Goal: Communication & Community: Answer question/provide support

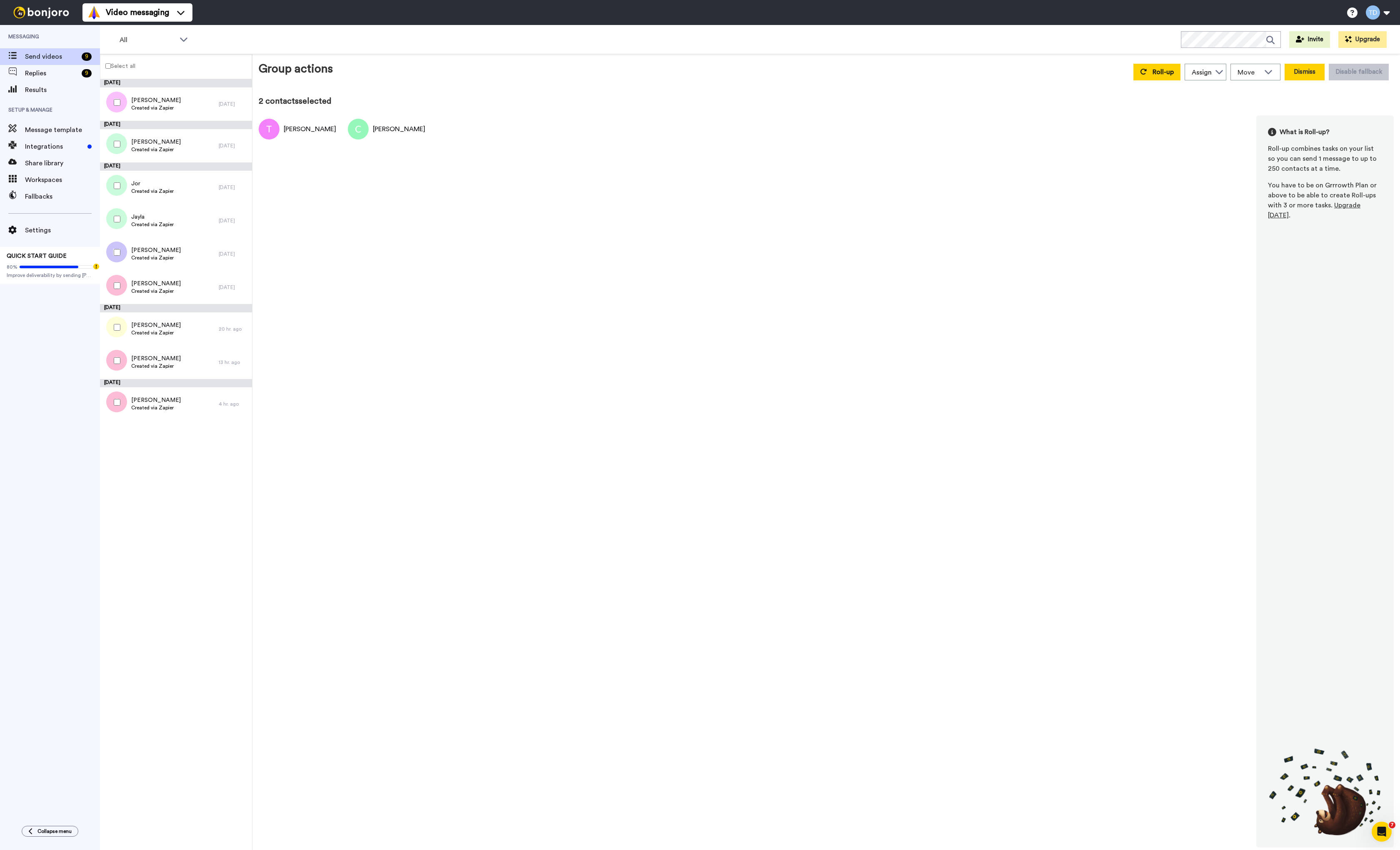
click at [794, 72] on button "Dismiss" at bounding box center [1304, 71] width 40 height 17
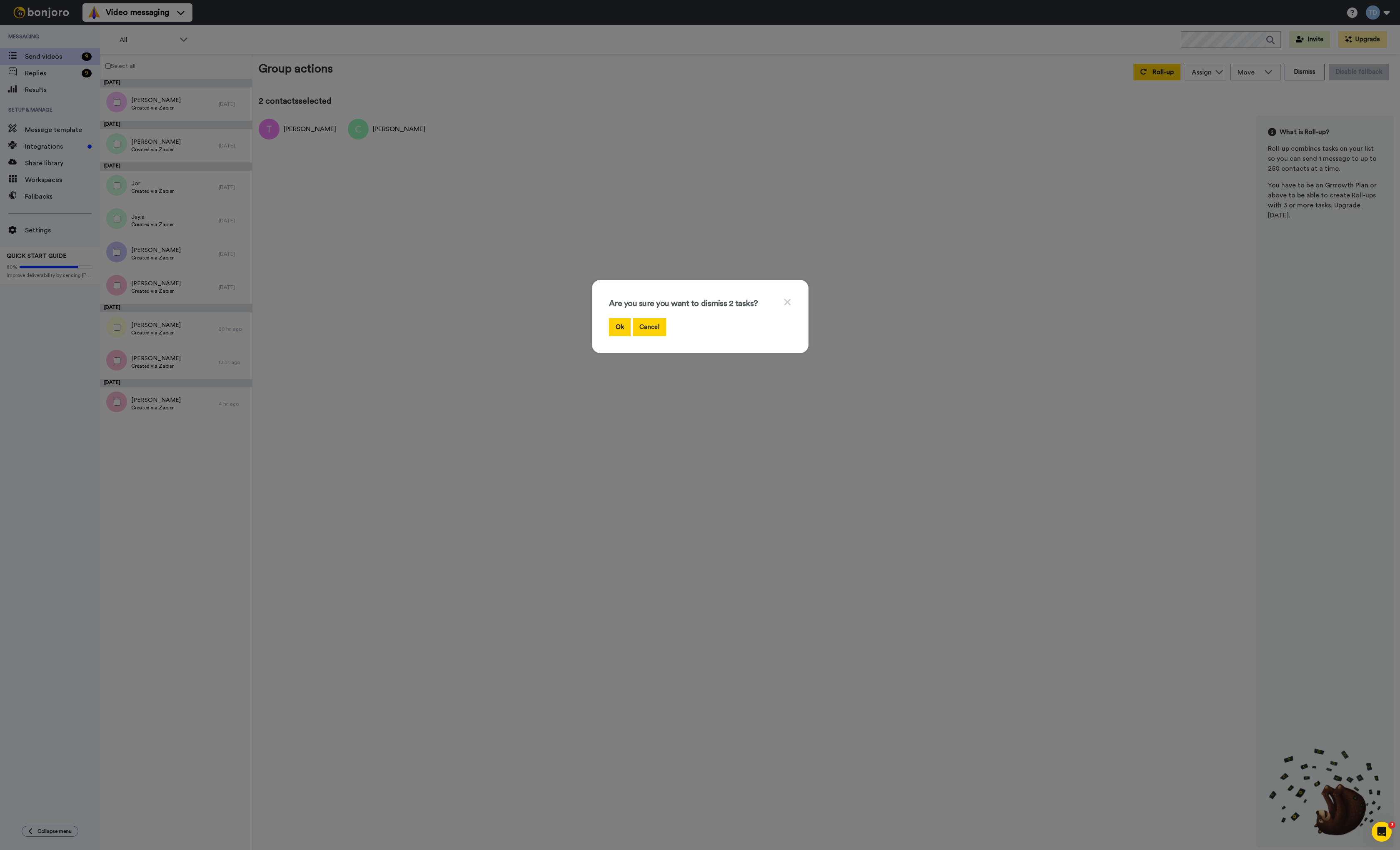
click at [659, 331] on button "Cancel" at bounding box center [649, 327] width 33 height 18
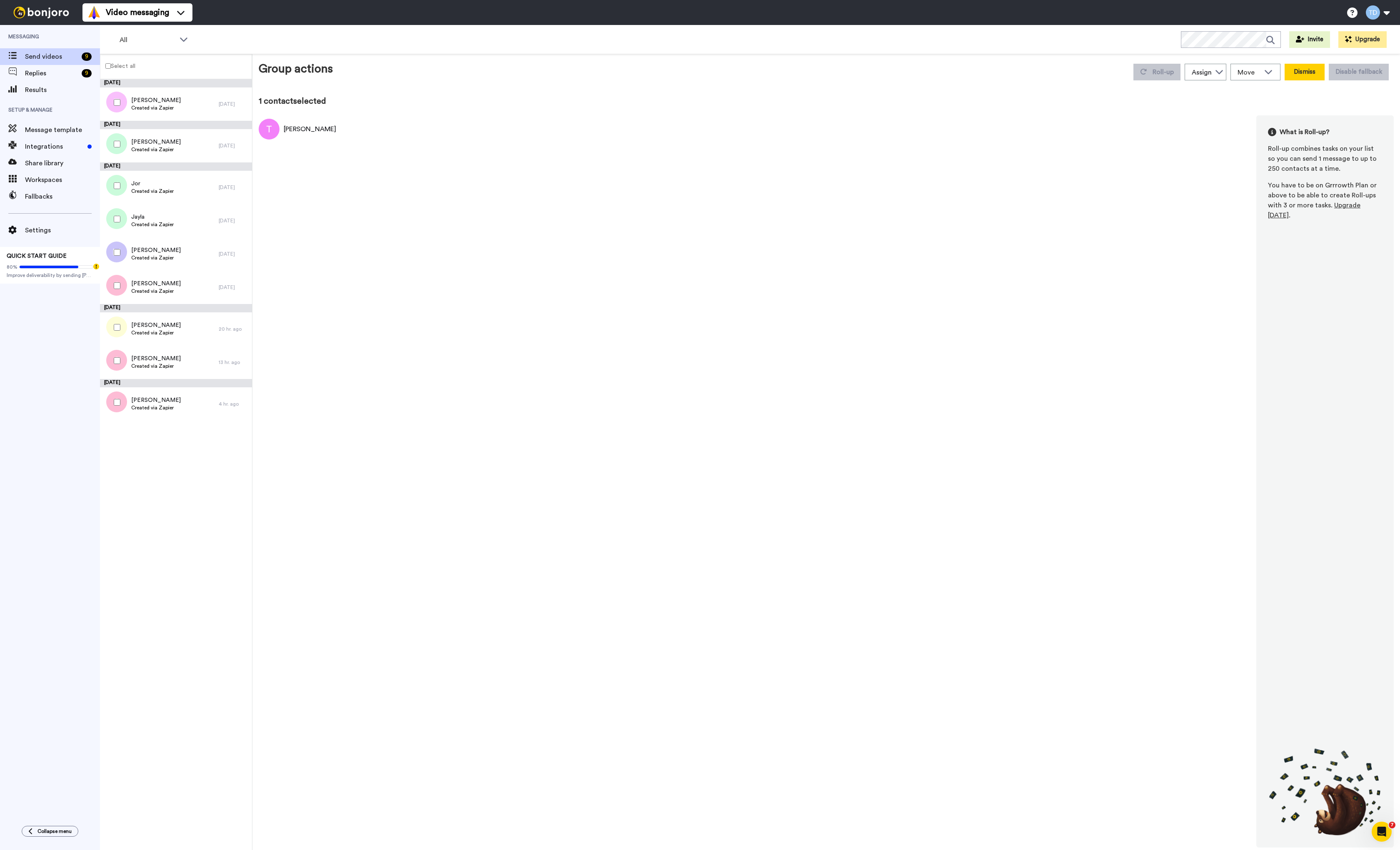
click at [794, 75] on button "Dismiss" at bounding box center [1304, 71] width 40 height 17
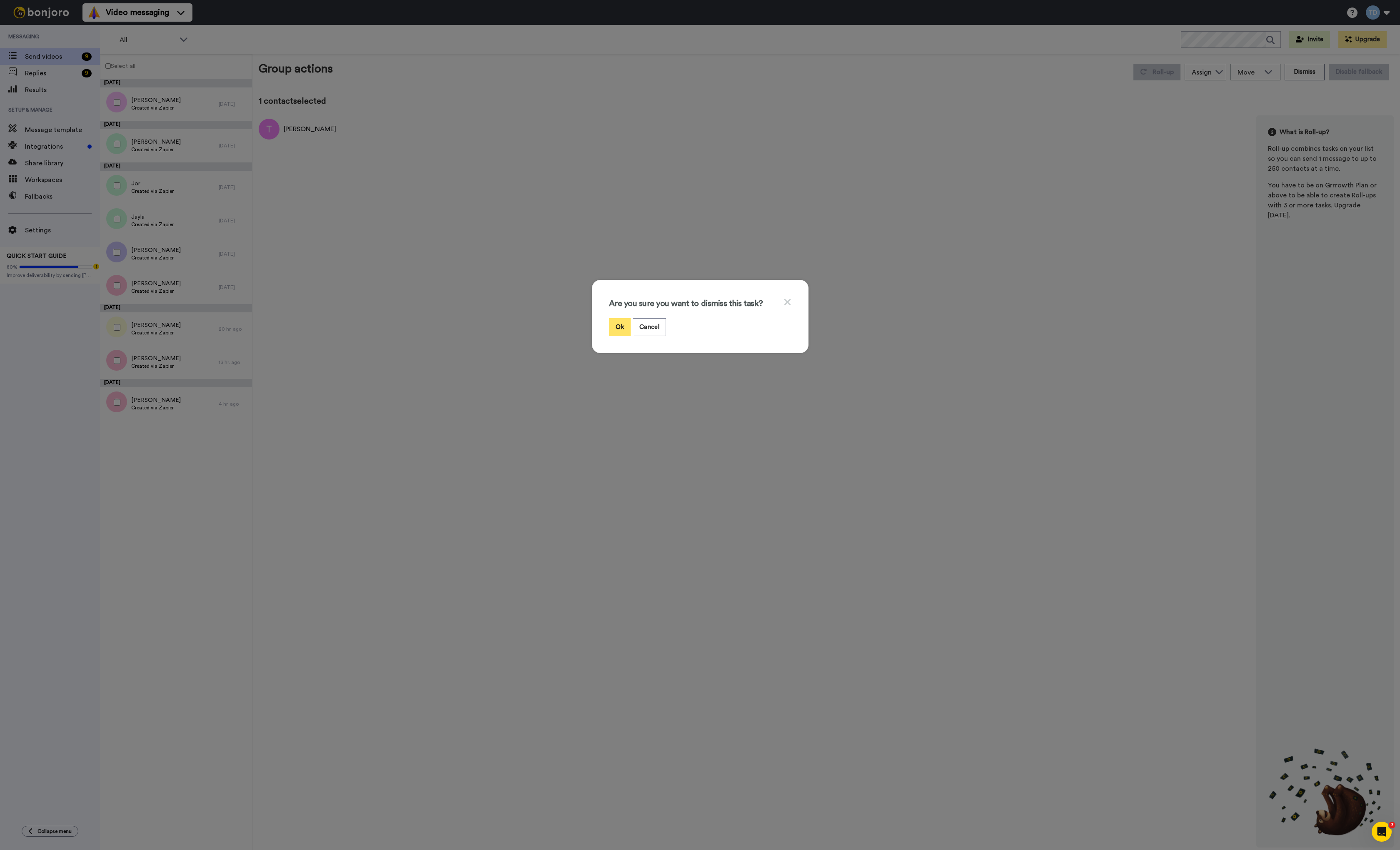
click at [622, 329] on button "Ok" at bounding box center [620, 327] width 22 height 18
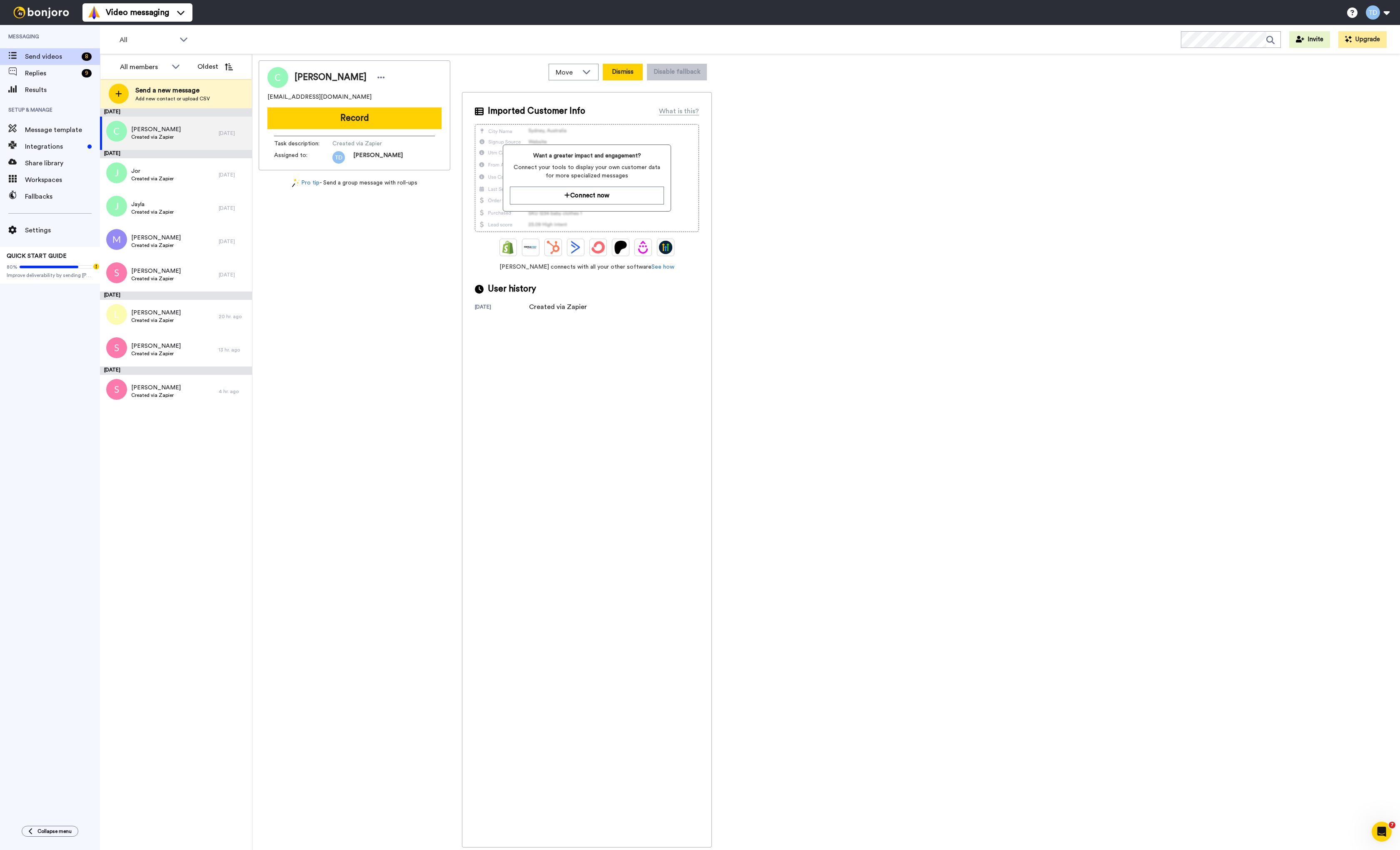
click at [623, 72] on button "Dismiss" at bounding box center [622, 71] width 40 height 17
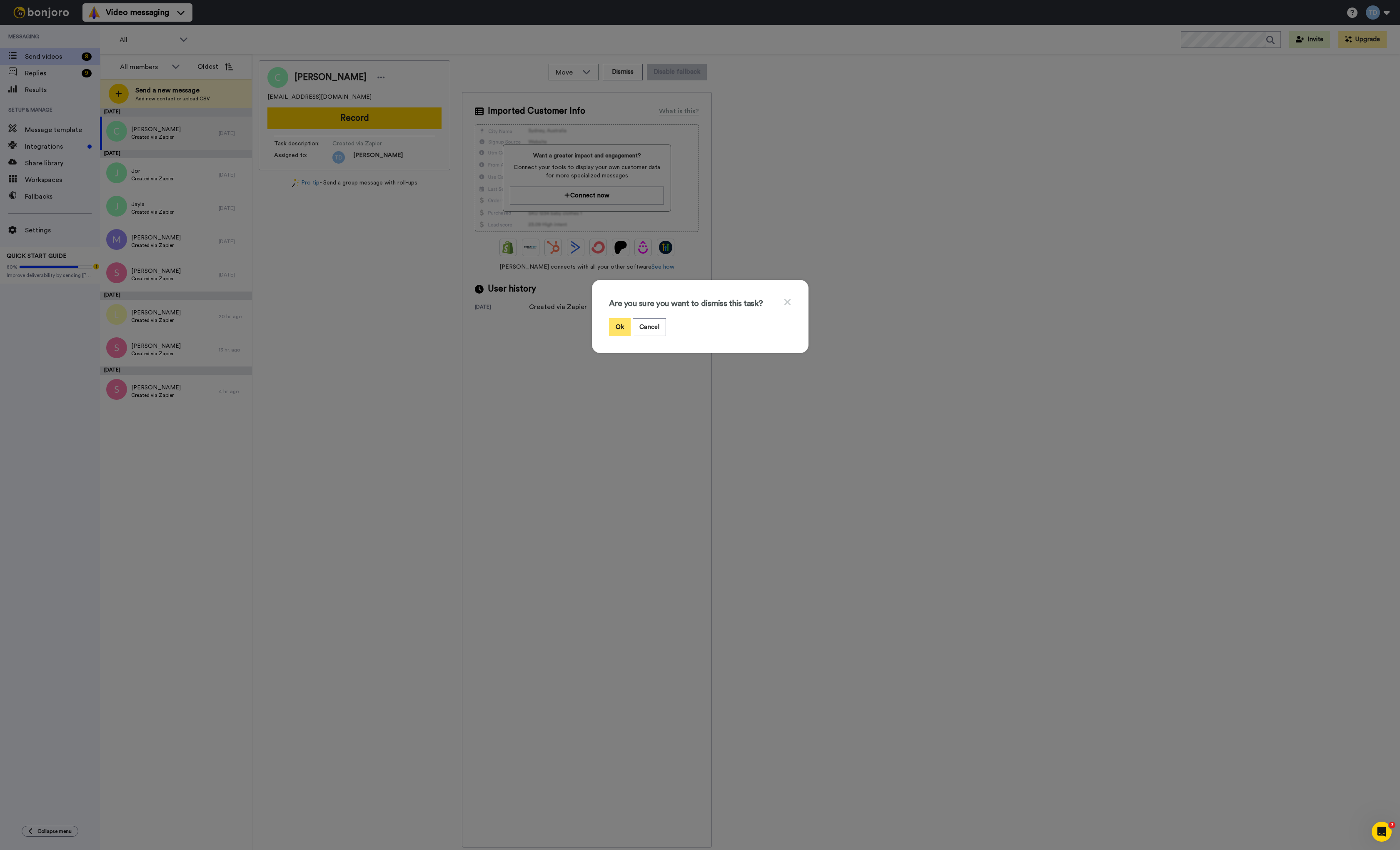
click at [619, 331] on button "Ok" at bounding box center [620, 327] width 22 height 18
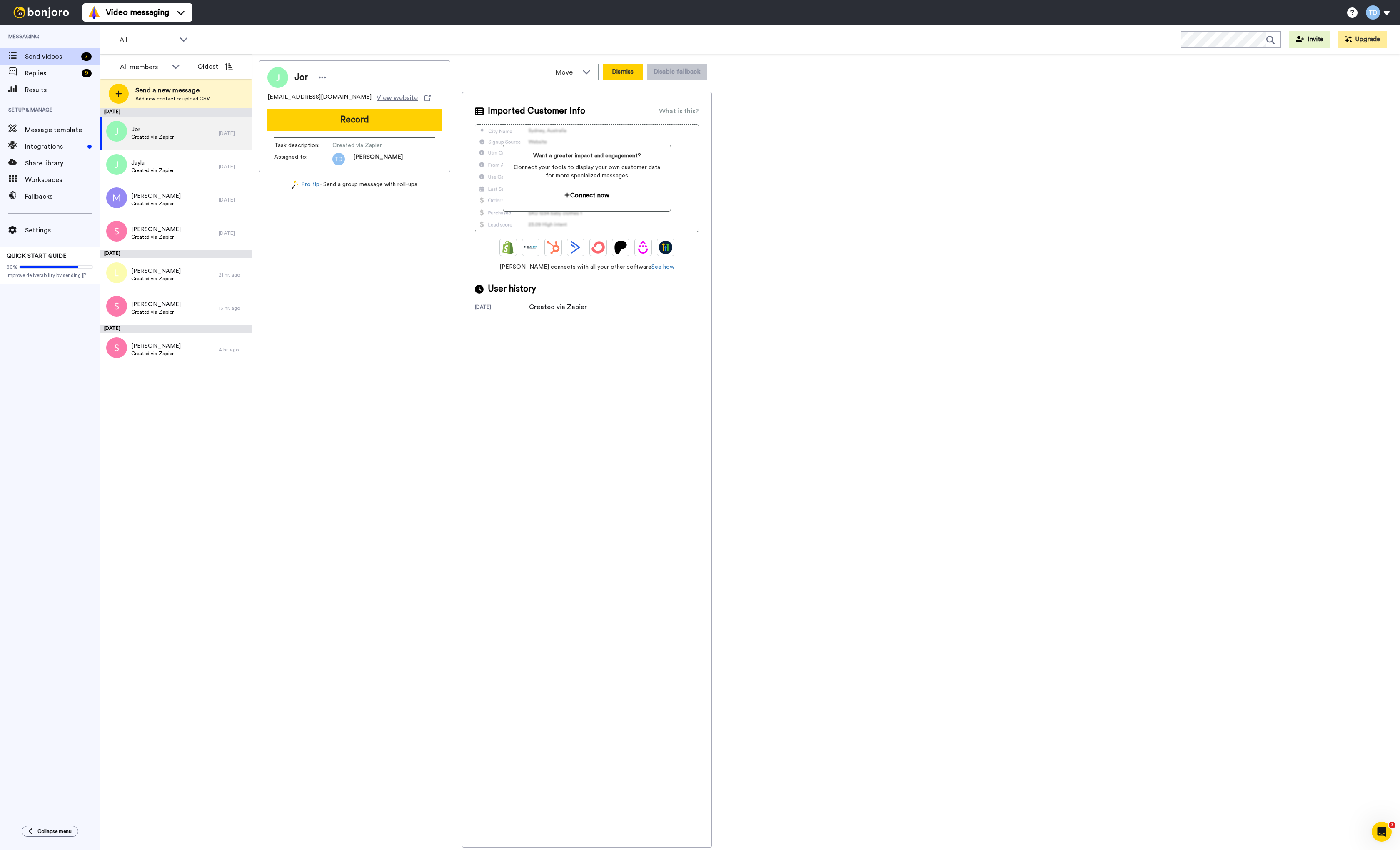
click at [623, 73] on button "Dismiss" at bounding box center [622, 71] width 40 height 17
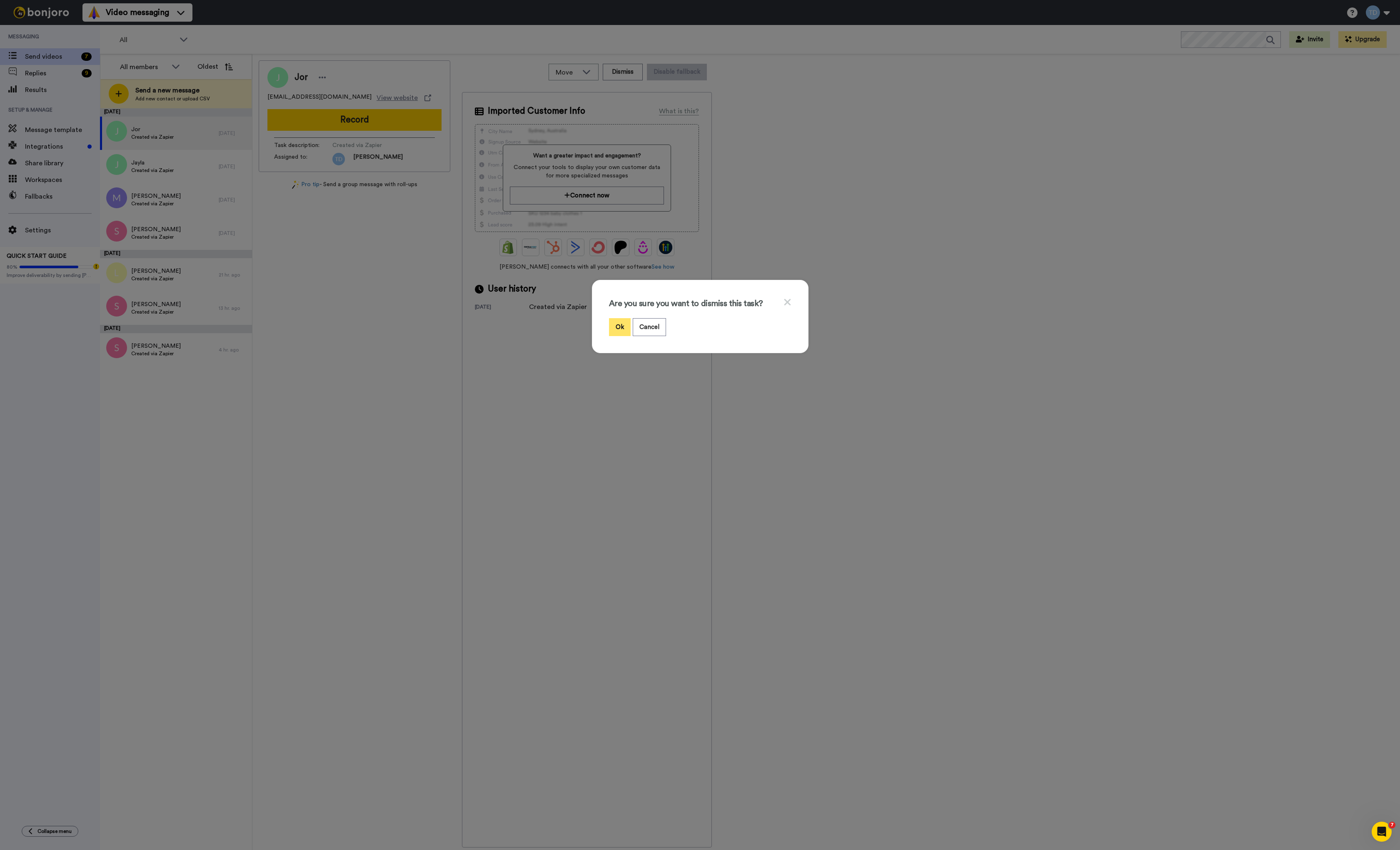
click at [616, 327] on button "Ok" at bounding box center [620, 327] width 22 height 18
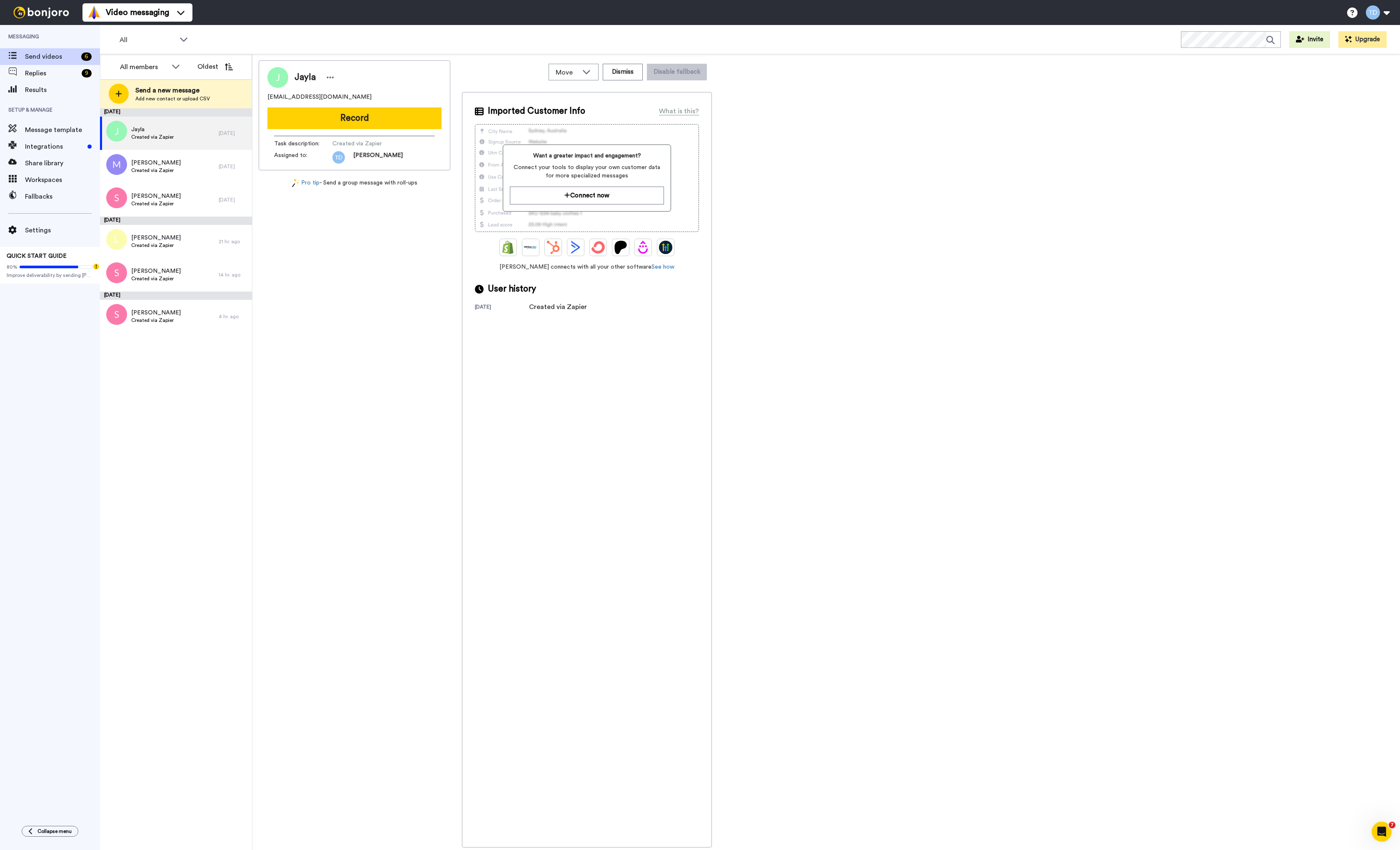
click at [171, 455] on div "October 12 Jayla Created via Zapier 2 days ago Marie Created via Zapier 1 day a…" at bounding box center [175, 479] width 152 height 742
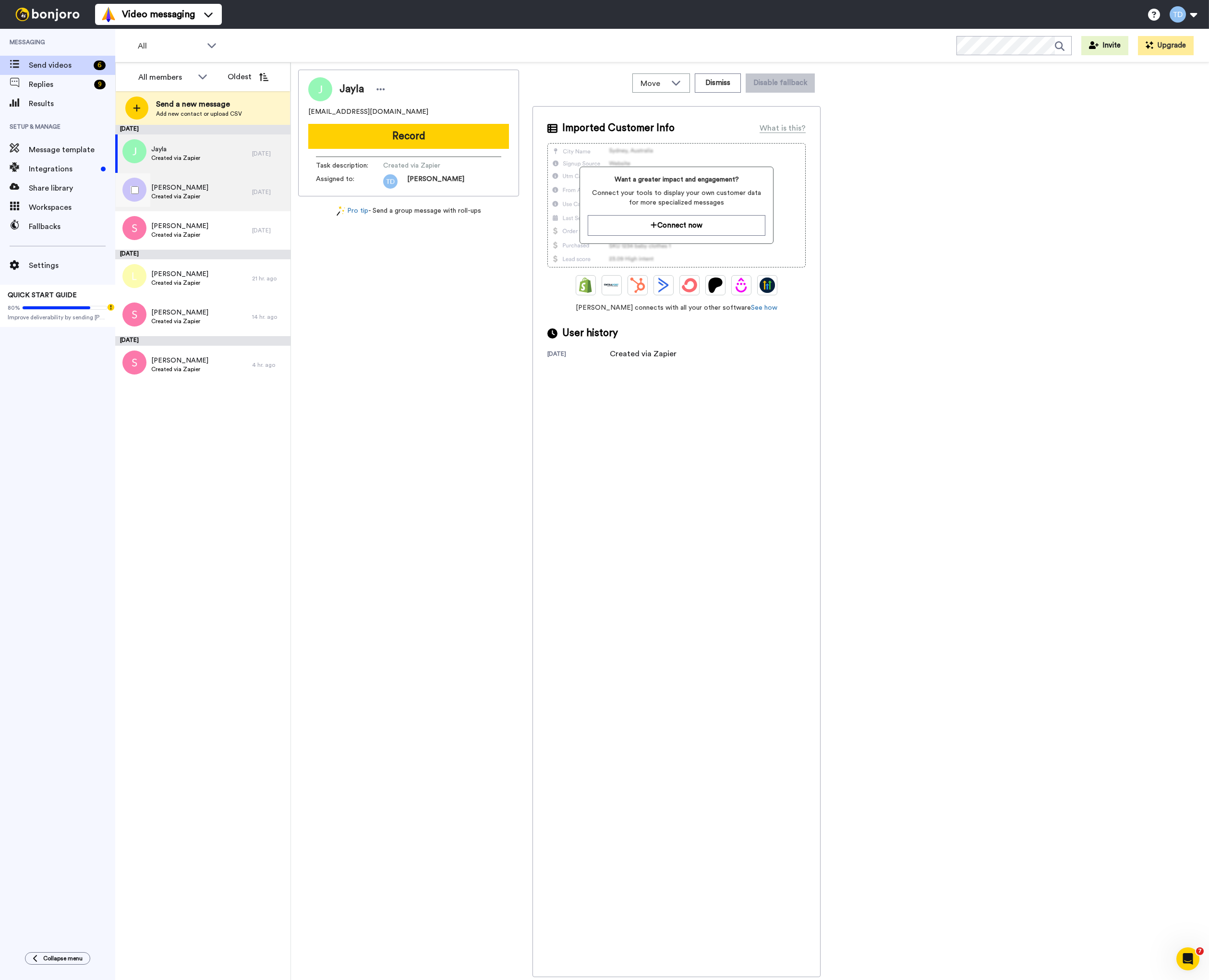
click at [228, 198] on div "Marie Created via Zapier" at bounding box center [183, 192] width 137 height 38
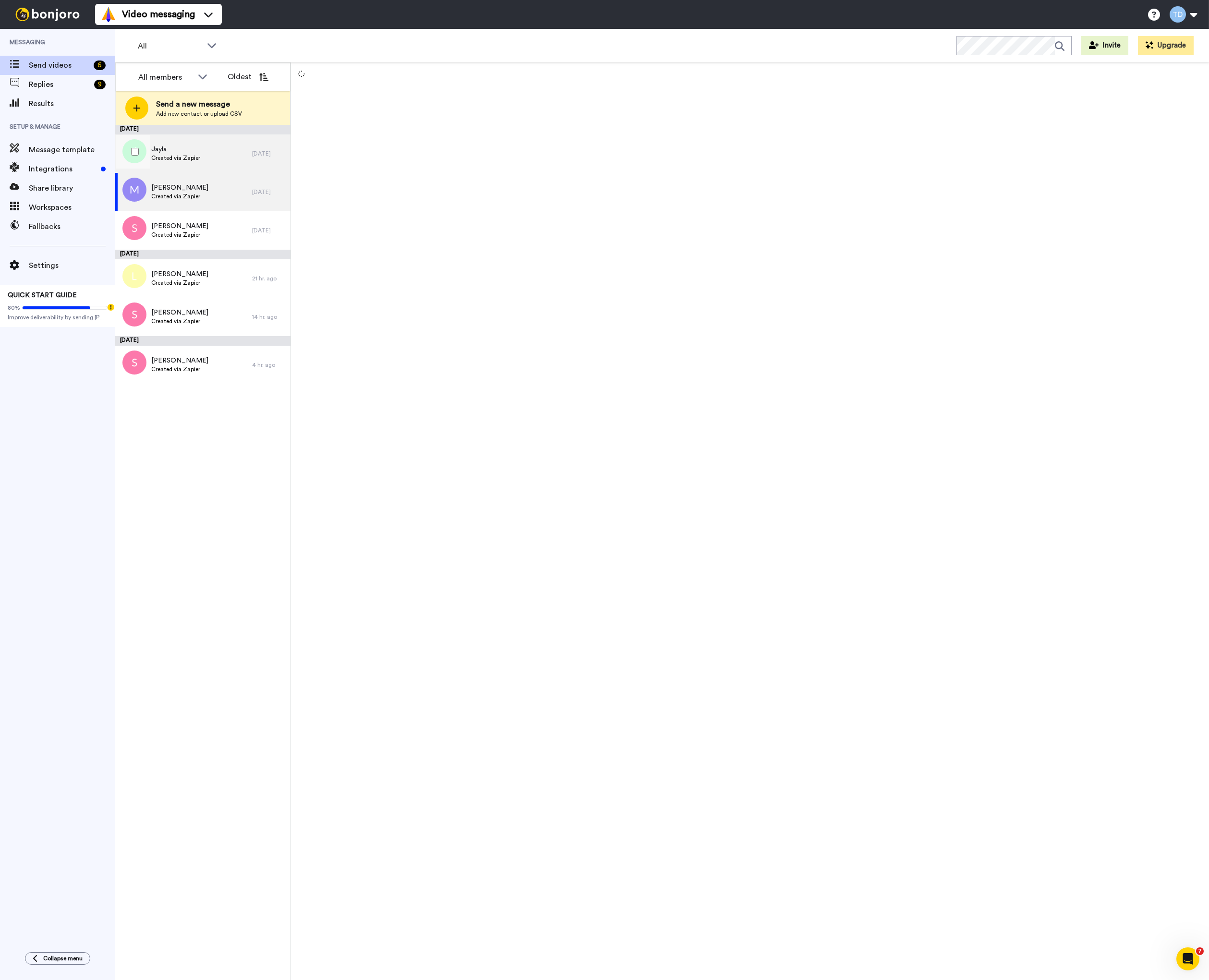
click at [216, 150] on div "Jayla Created via Zapier" at bounding box center [183, 154] width 137 height 38
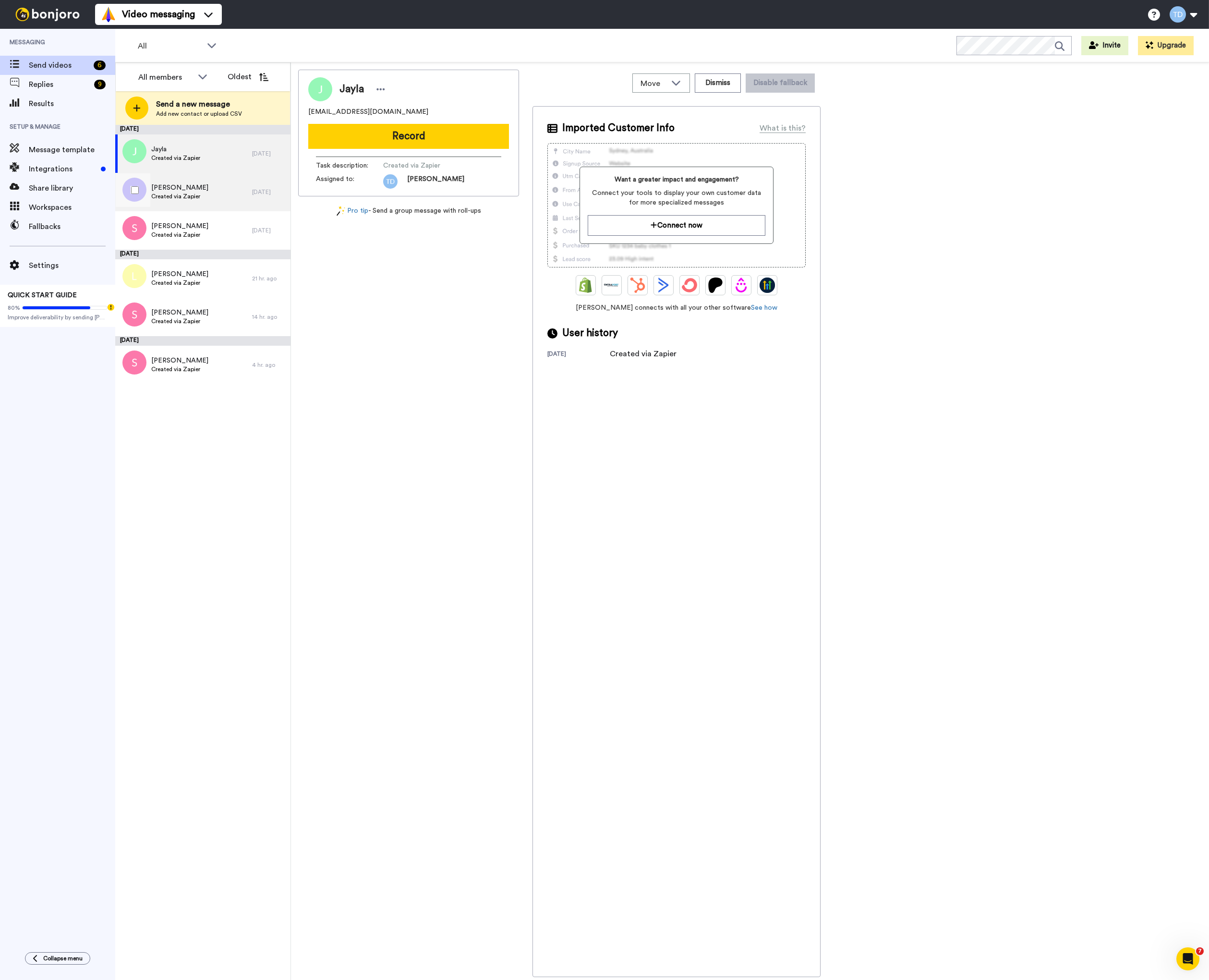
click at [237, 196] on div "Marie Created via Zapier" at bounding box center [183, 192] width 137 height 38
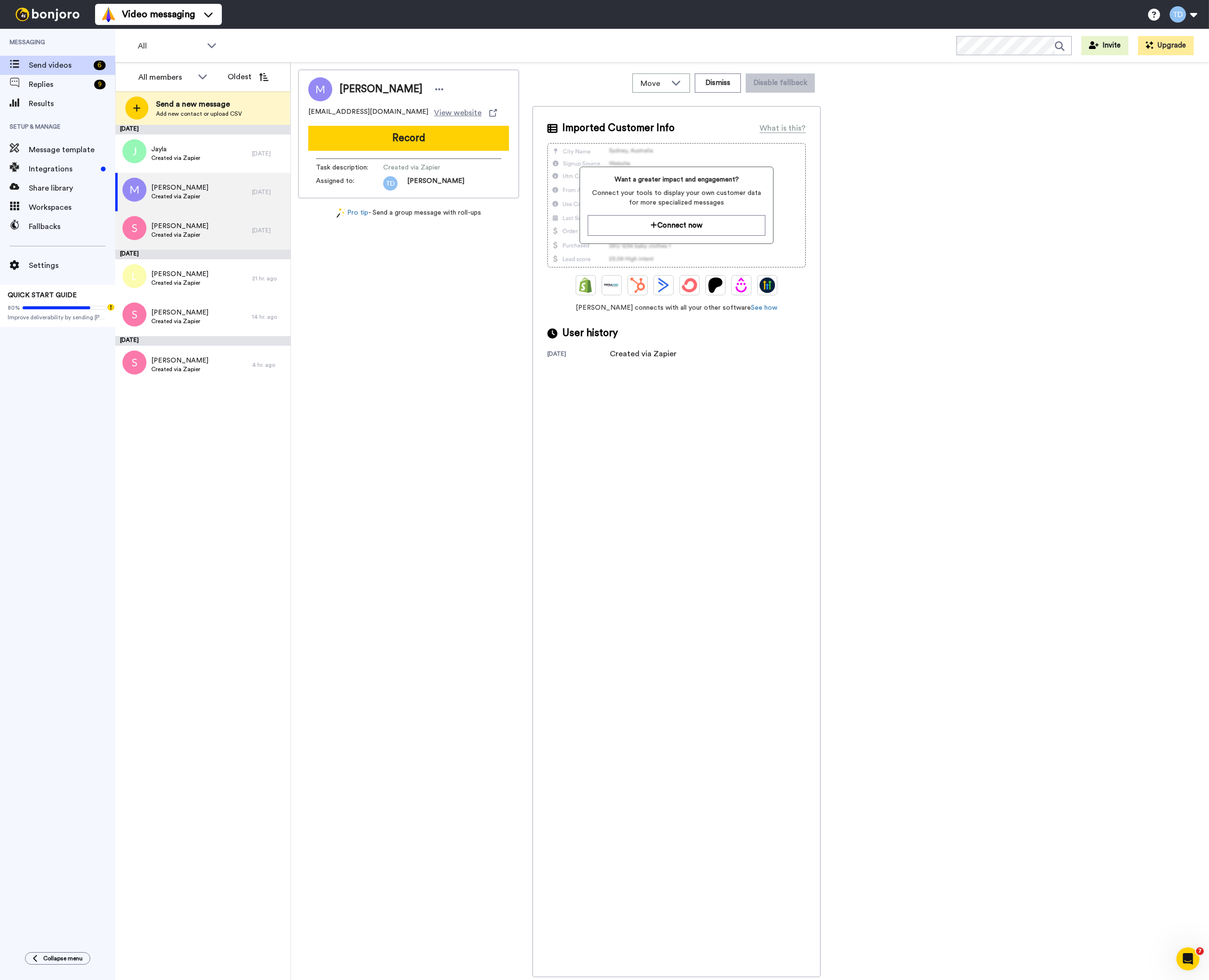
click at [228, 236] on div "Sarah Created via Zapier" at bounding box center [183, 230] width 137 height 38
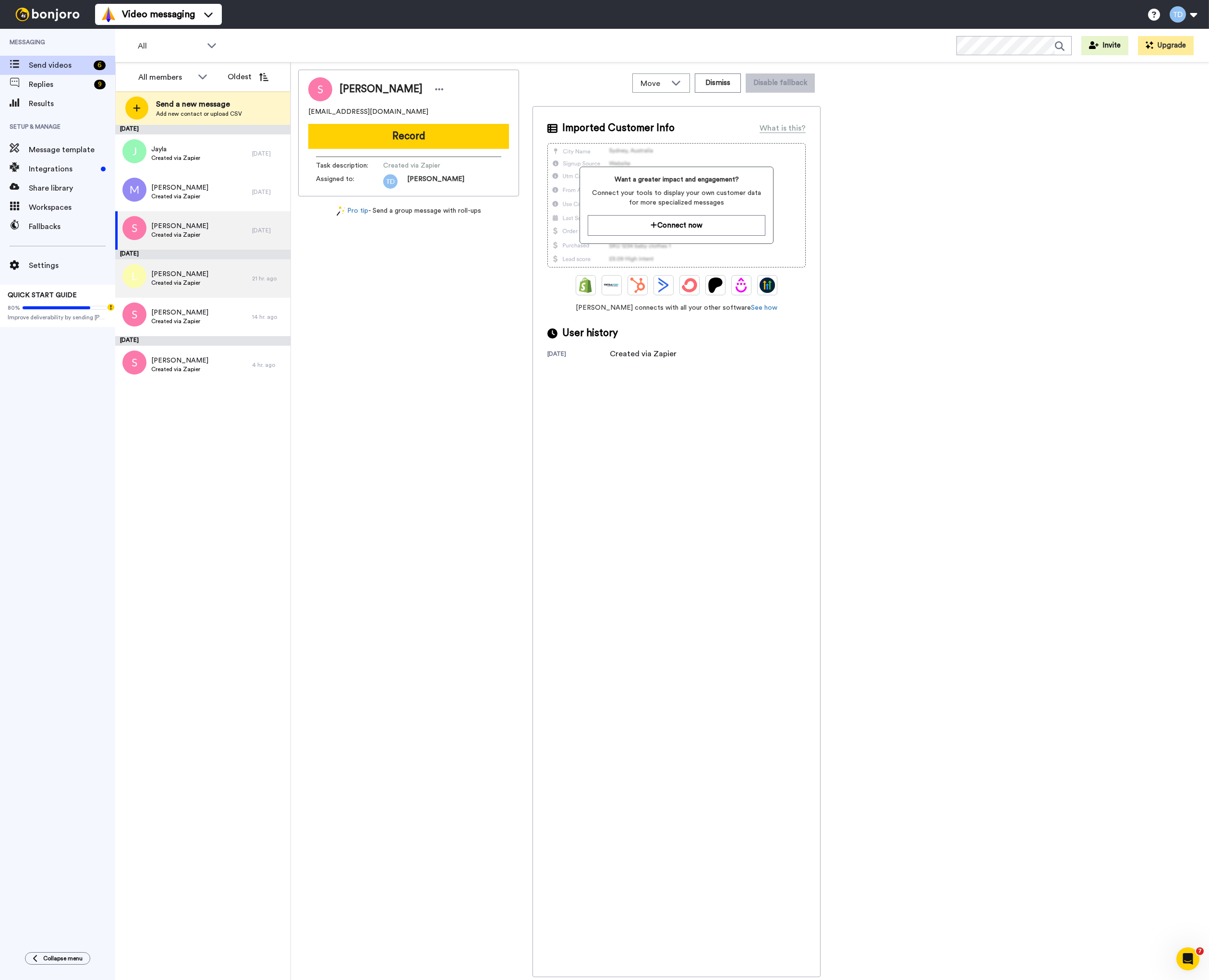
click at [212, 277] on div "Leslie Created via Zapier" at bounding box center [183, 278] width 137 height 38
click at [227, 314] on div "Susan Created via Zapier" at bounding box center [183, 316] width 137 height 38
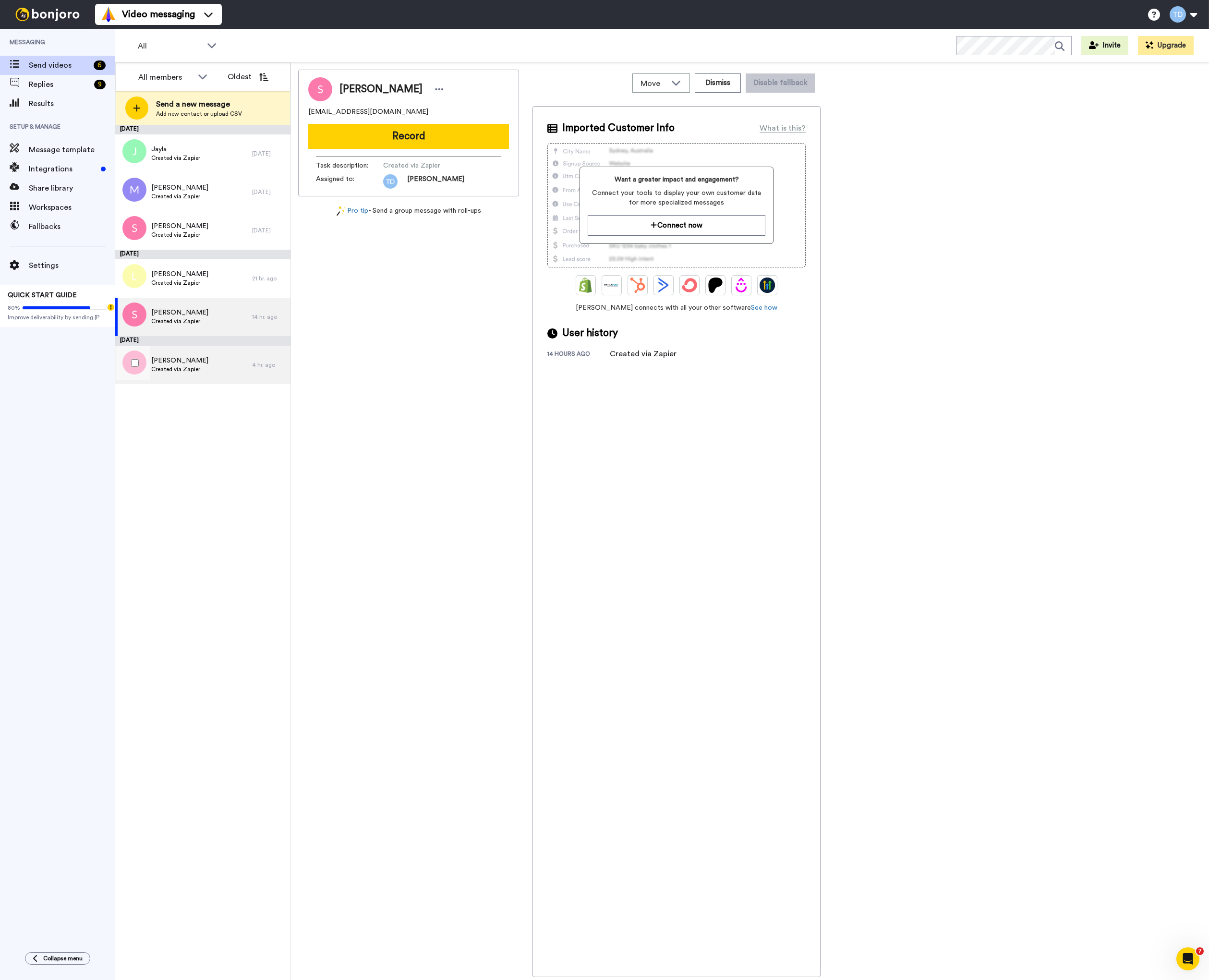
click at [227, 361] on div "Susan Created via Zapier" at bounding box center [183, 364] width 137 height 38
click at [211, 151] on div "Jayla Created via Zapier" at bounding box center [183, 154] width 137 height 38
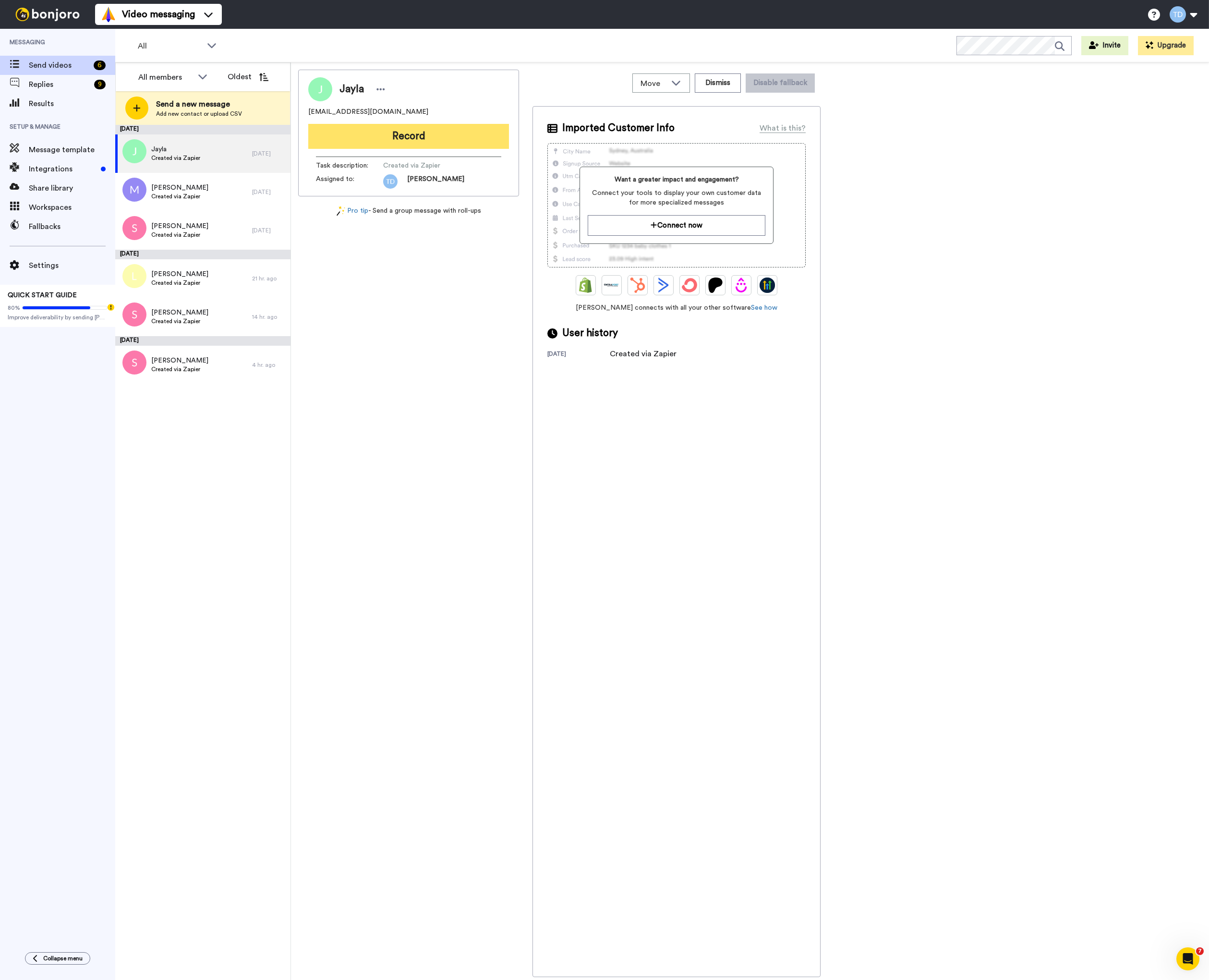
click at [413, 139] on button "Record" at bounding box center [408, 136] width 200 height 25
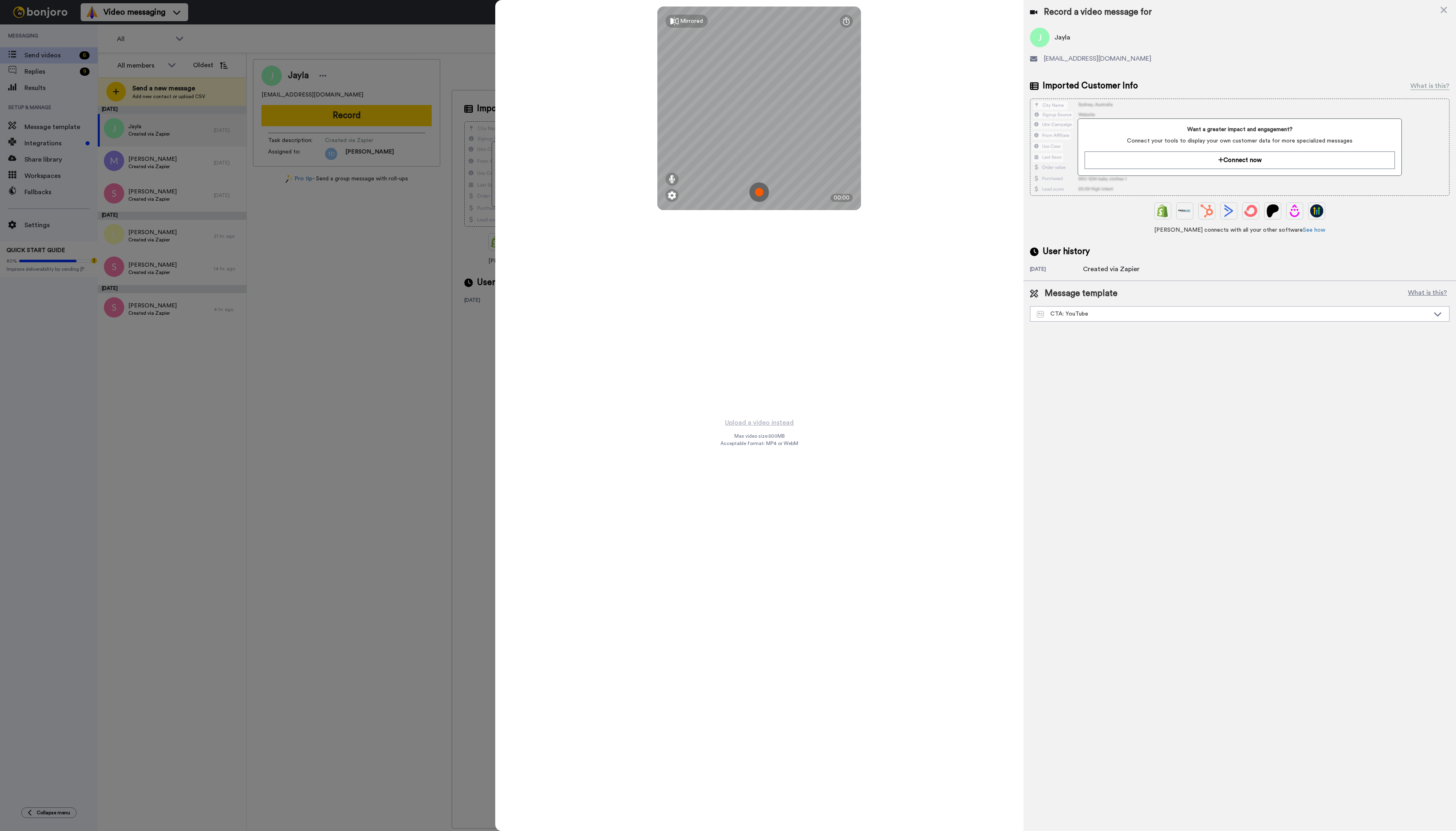
click at [761, 192] on img at bounding box center [759, 192] width 20 height 20
click at [757, 133] on button "Ok" at bounding box center [759, 136] width 21 height 17
click at [760, 190] on img at bounding box center [759, 192] width 20 height 20
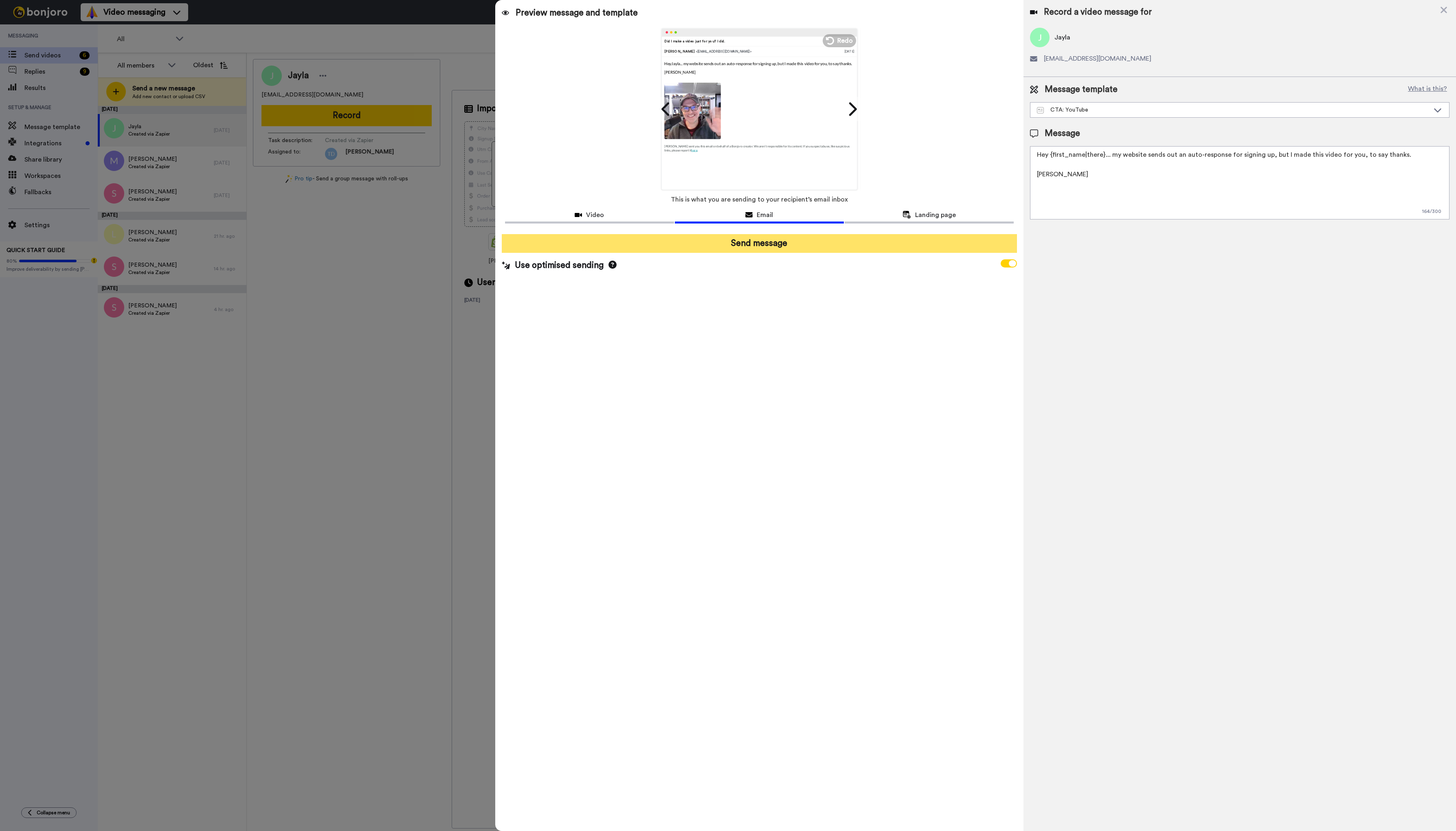
click at [770, 243] on button "Send message" at bounding box center [759, 244] width 515 height 19
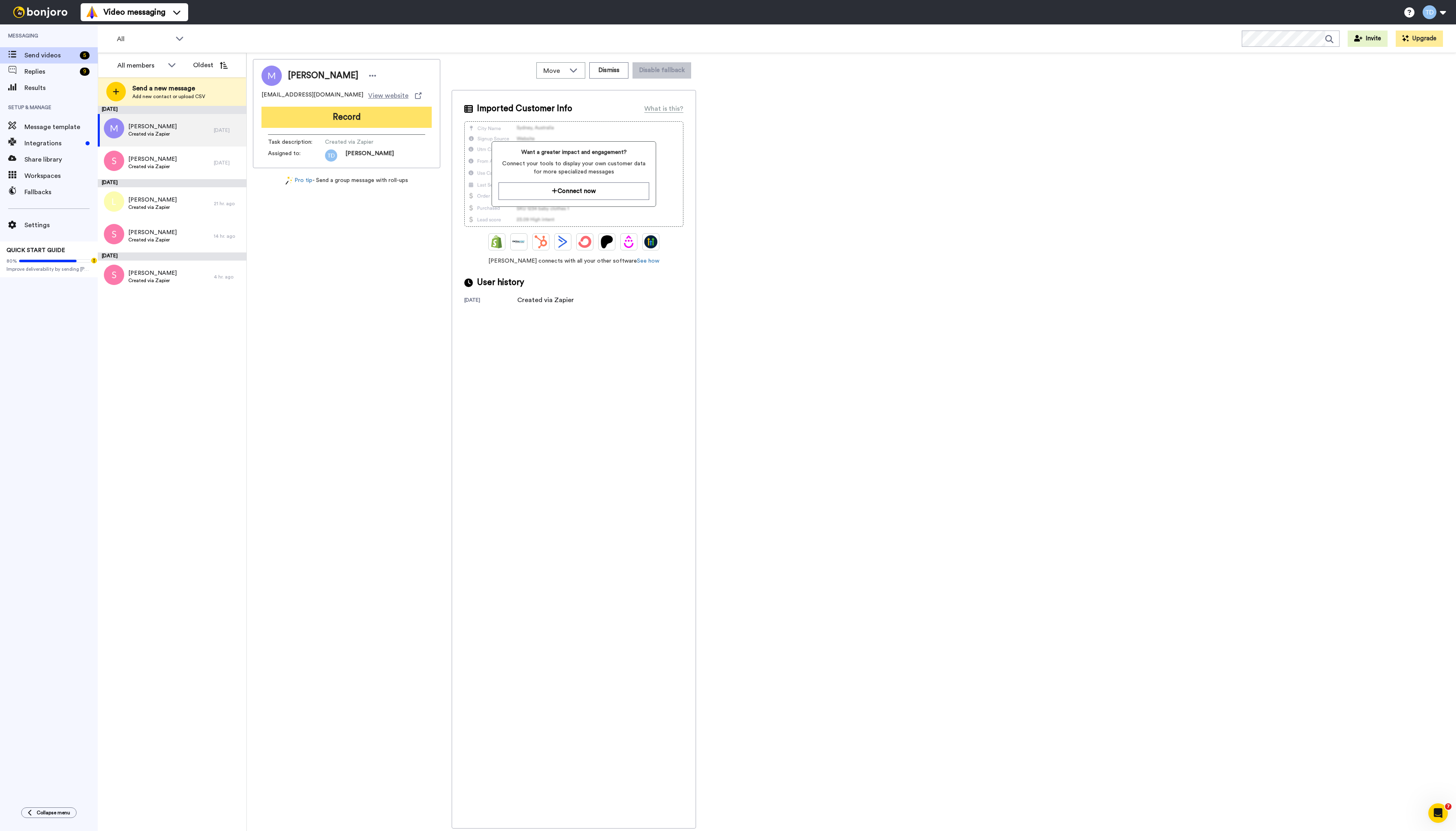
click at [329, 117] on button "Record" at bounding box center [346, 117] width 170 height 21
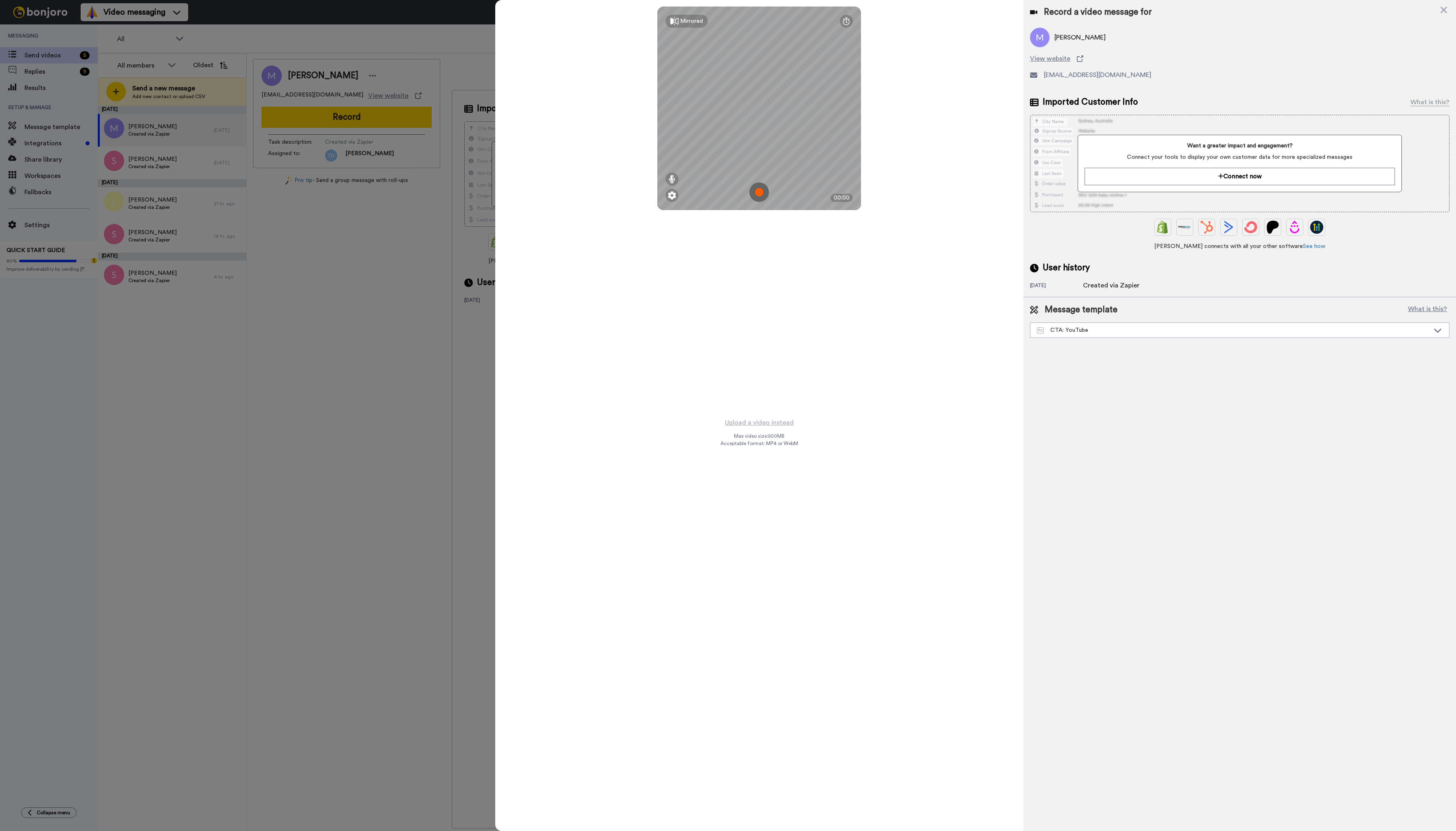
click at [760, 191] on img at bounding box center [759, 192] width 20 height 20
click at [763, 136] on button "Ok" at bounding box center [759, 136] width 21 height 17
click at [759, 194] on img at bounding box center [759, 192] width 20 height 20
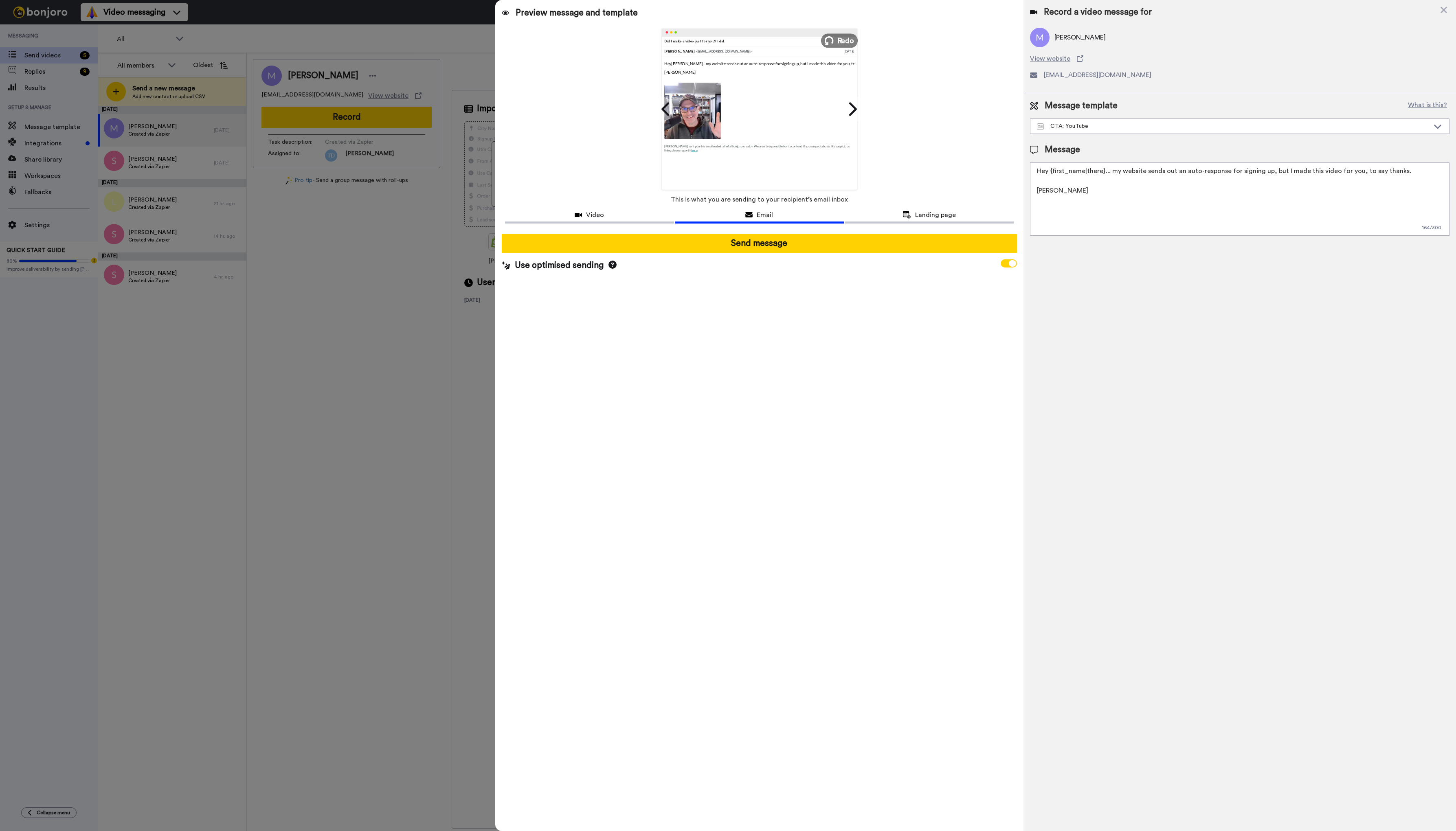
click at [838, 41] on span "Redo" at bounding box center [846, 40] width 17 height 10
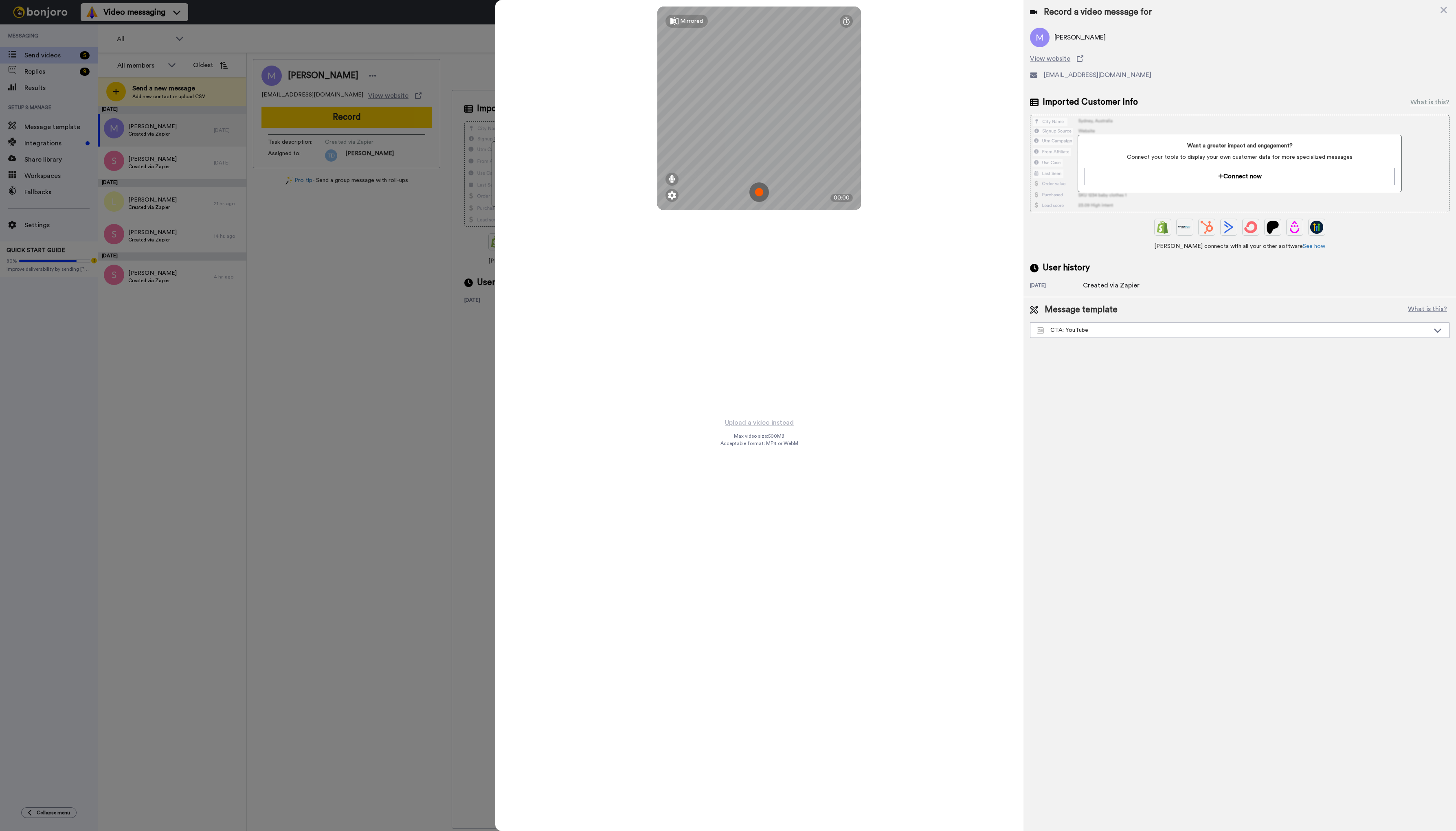
click at [763, 190] on img at bounding box center [759, 192] width 20 height 20
click at [762, 133] on button "Ok" at bounding box center [759, 136] width 21 height 17
click at [759, 194] on img at bounding box center [759, 192] width 20 height 20
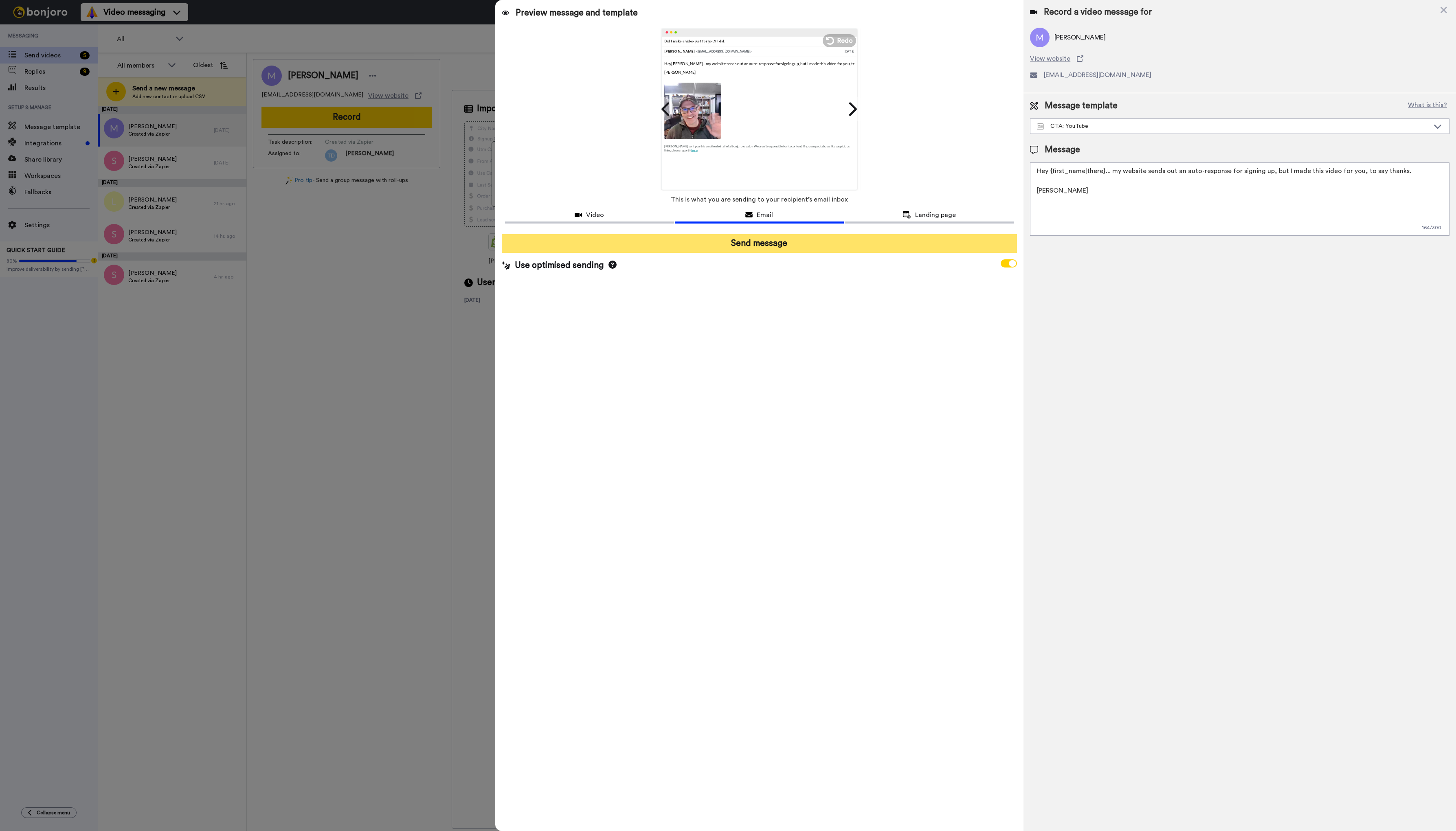
click at [767, 248] on button "Send message" at bounding box center [759, 244] width 515 height 19
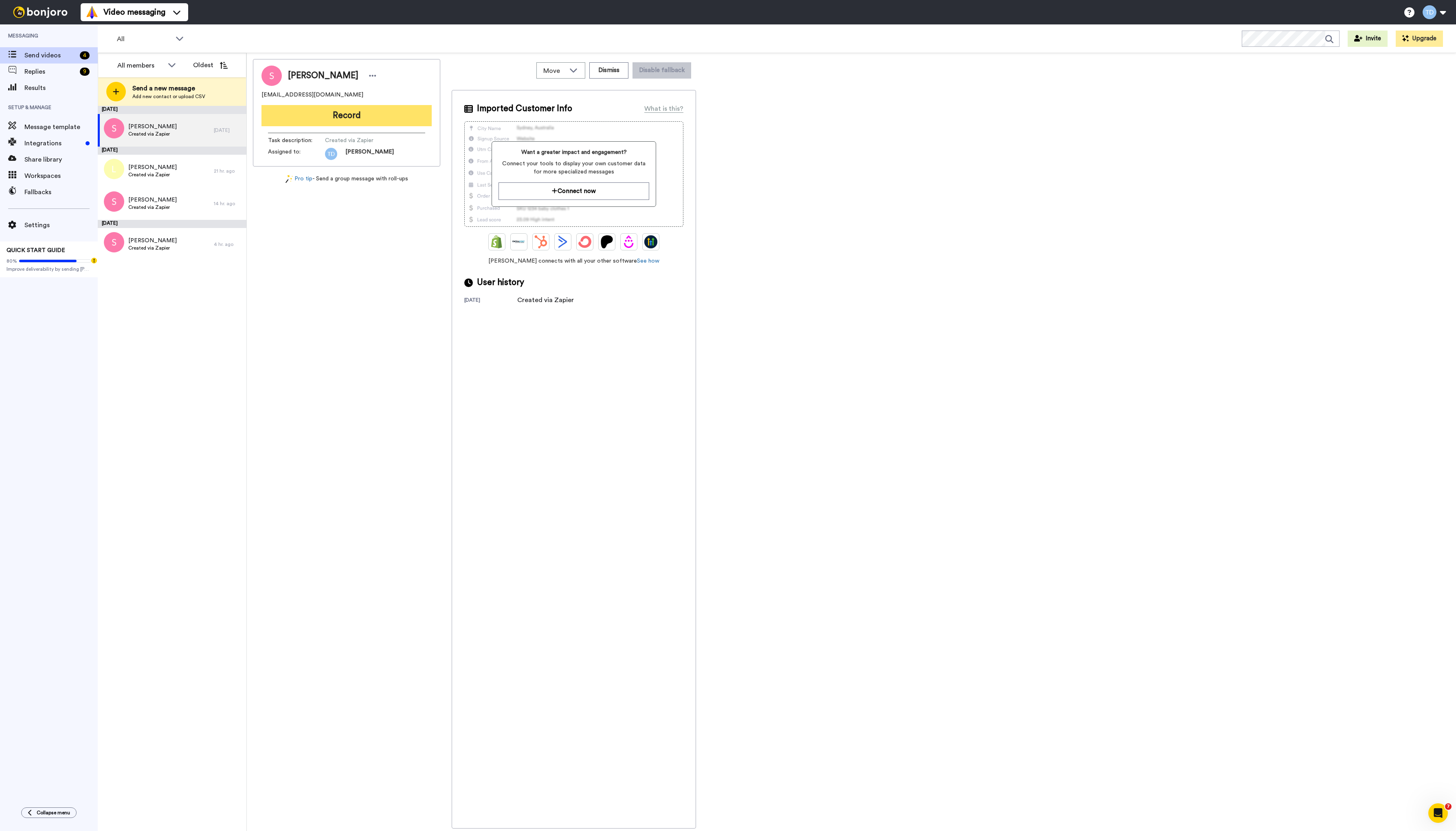
click at [357, 113] on button "Record" at bounding box center [346, 115] width 170 height 21
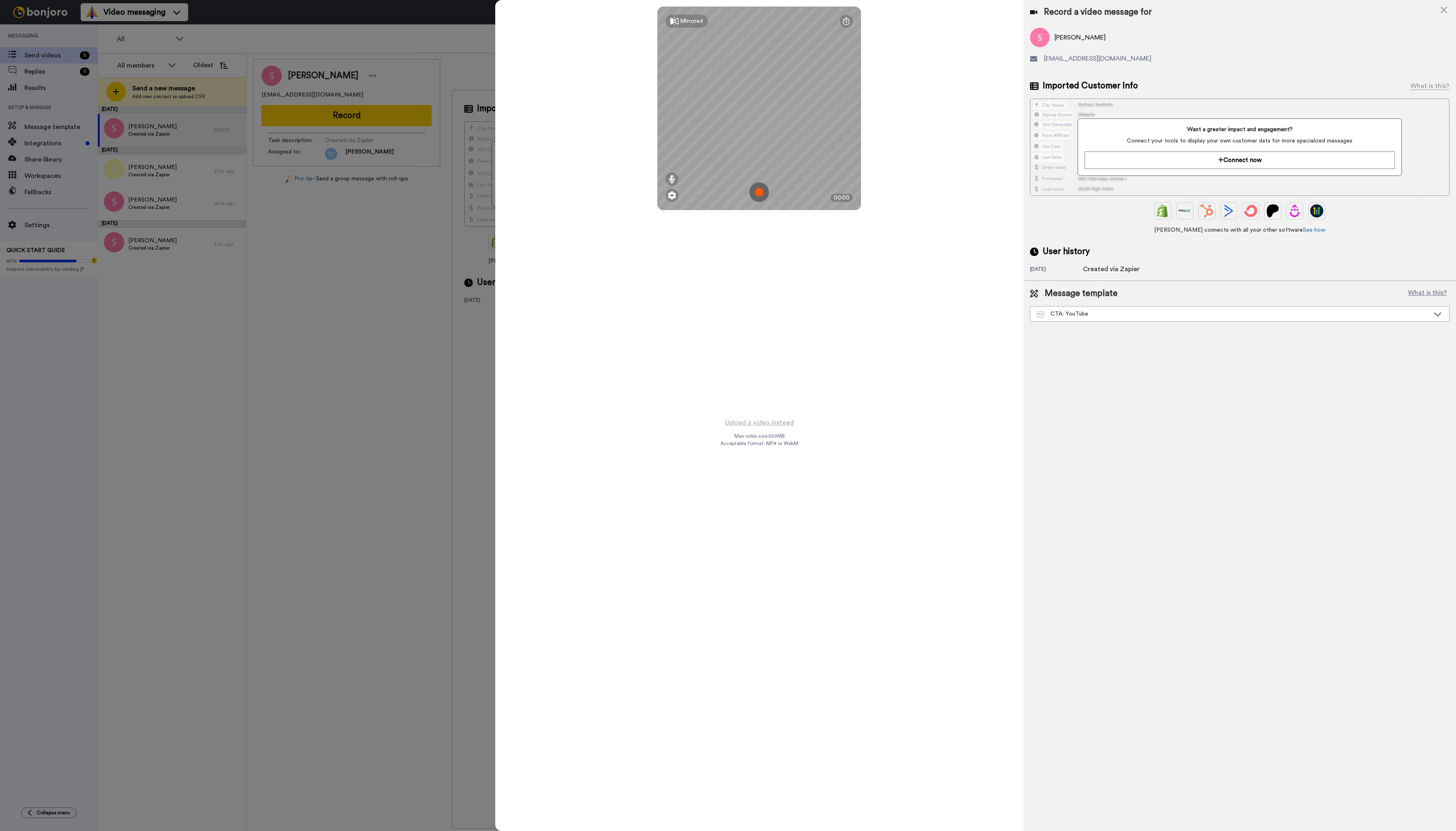
click at [761, 194] on img at bounding box center [759, 192] width 20 height 20
click at [761, 140] on button "Ok" at bounding box center [759, 136] width 21 height 17
click at [759, 190] on img at bounding box center [759, 192] width 20 height 20
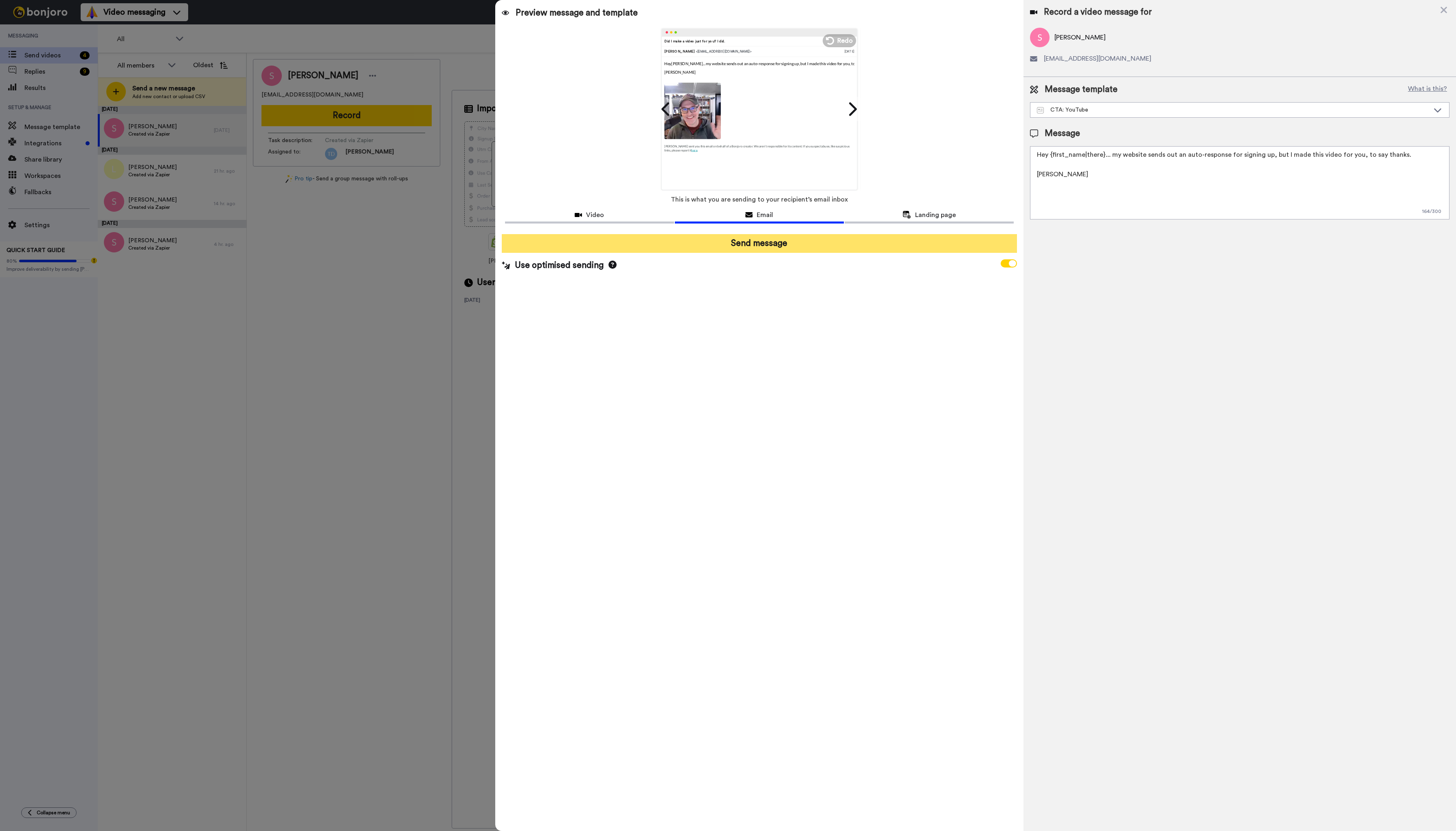
click at [761, 245] on button "Send message" at bounding box center [759, 244] width 515 height 19
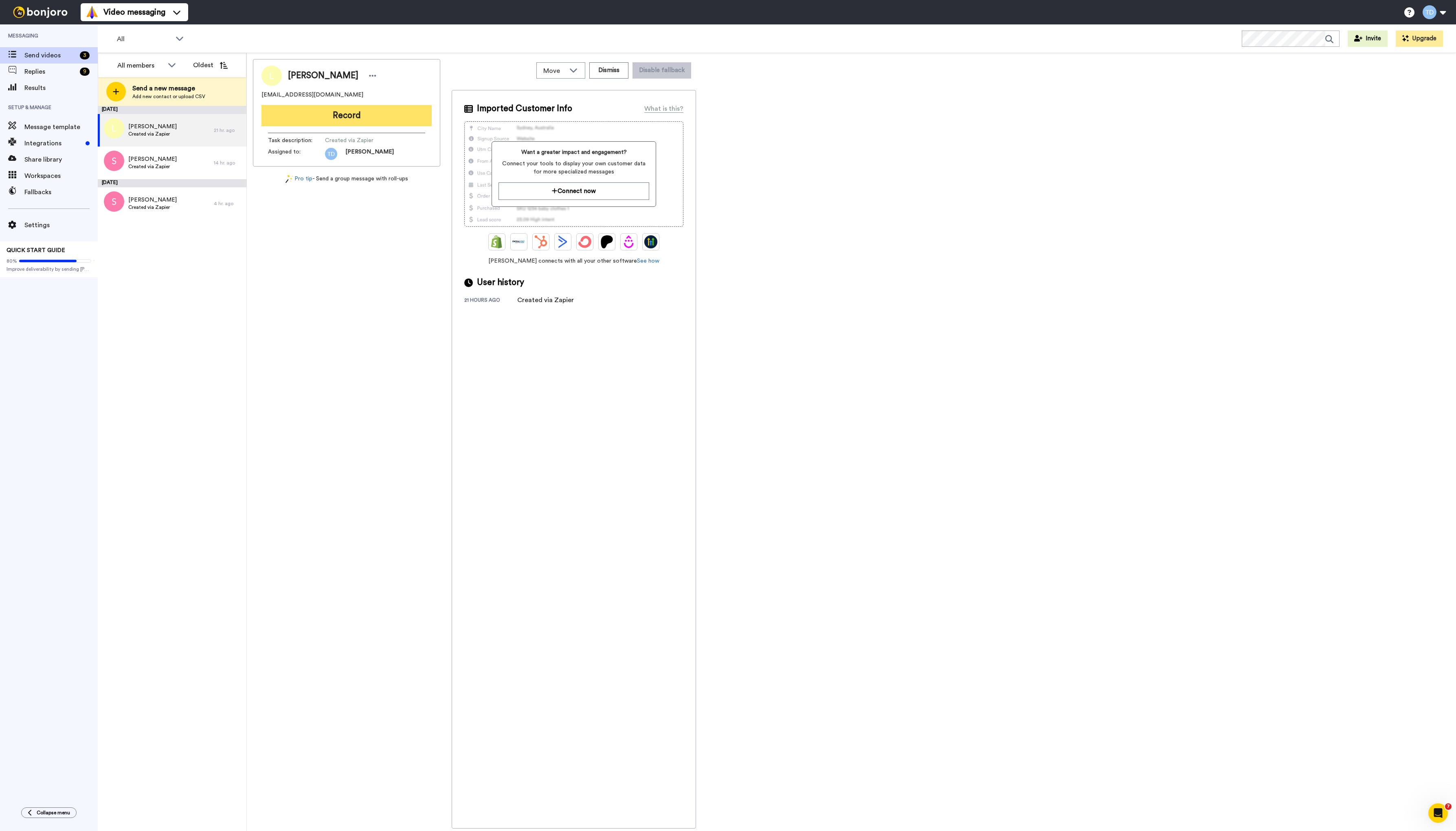
click at [341, 117] on button "Record" at bounding box center [346, 115] width 170 height 21
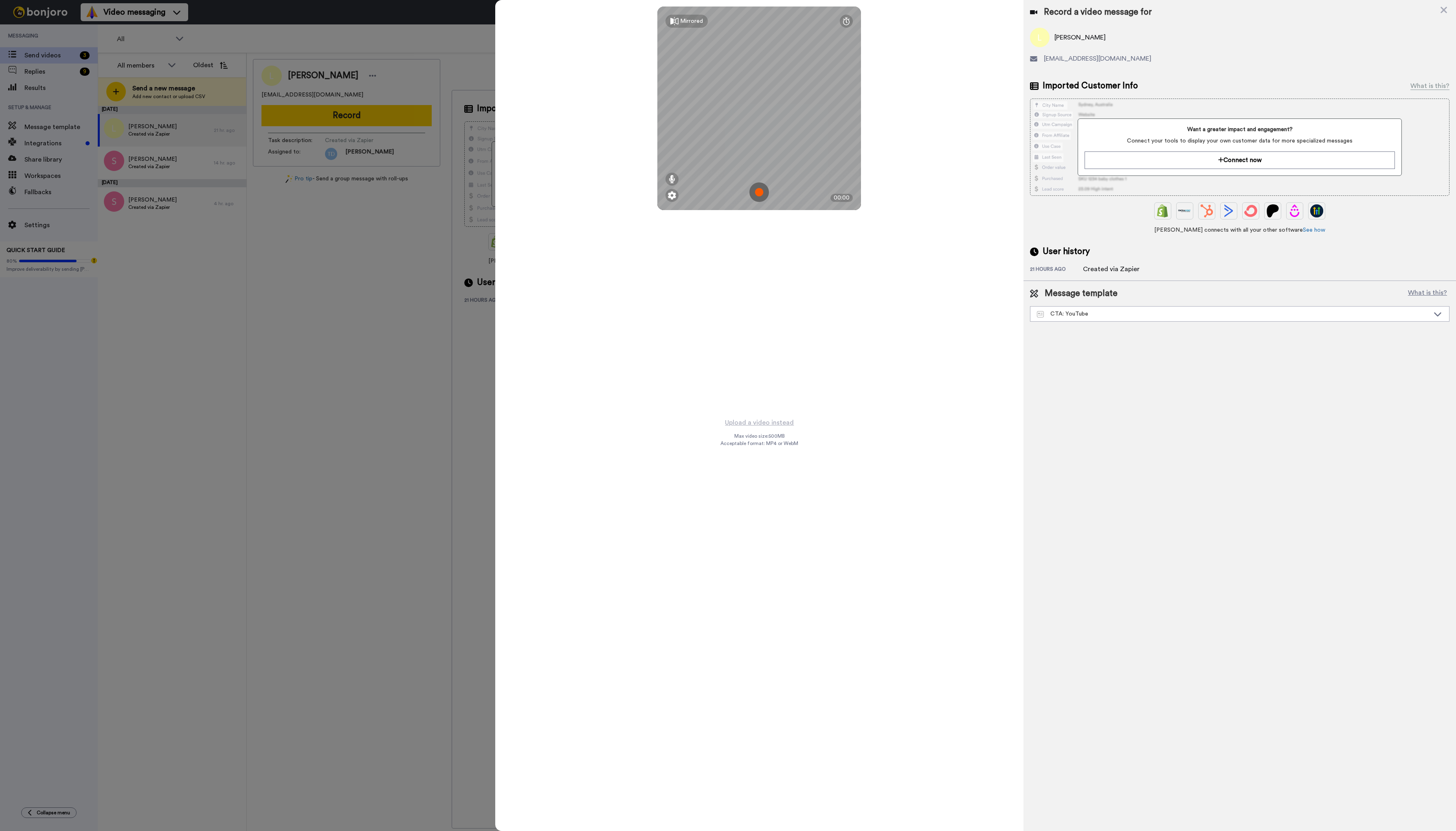
click at [761, 194] on img at bounding box center [759, 192] width 20 height 20
click at [761, 137] on button "Ok" at bounding box center [759, 136] width 21 height 17
click at [760, 192] on img at bounding box center [759, 192] width 20 height 20
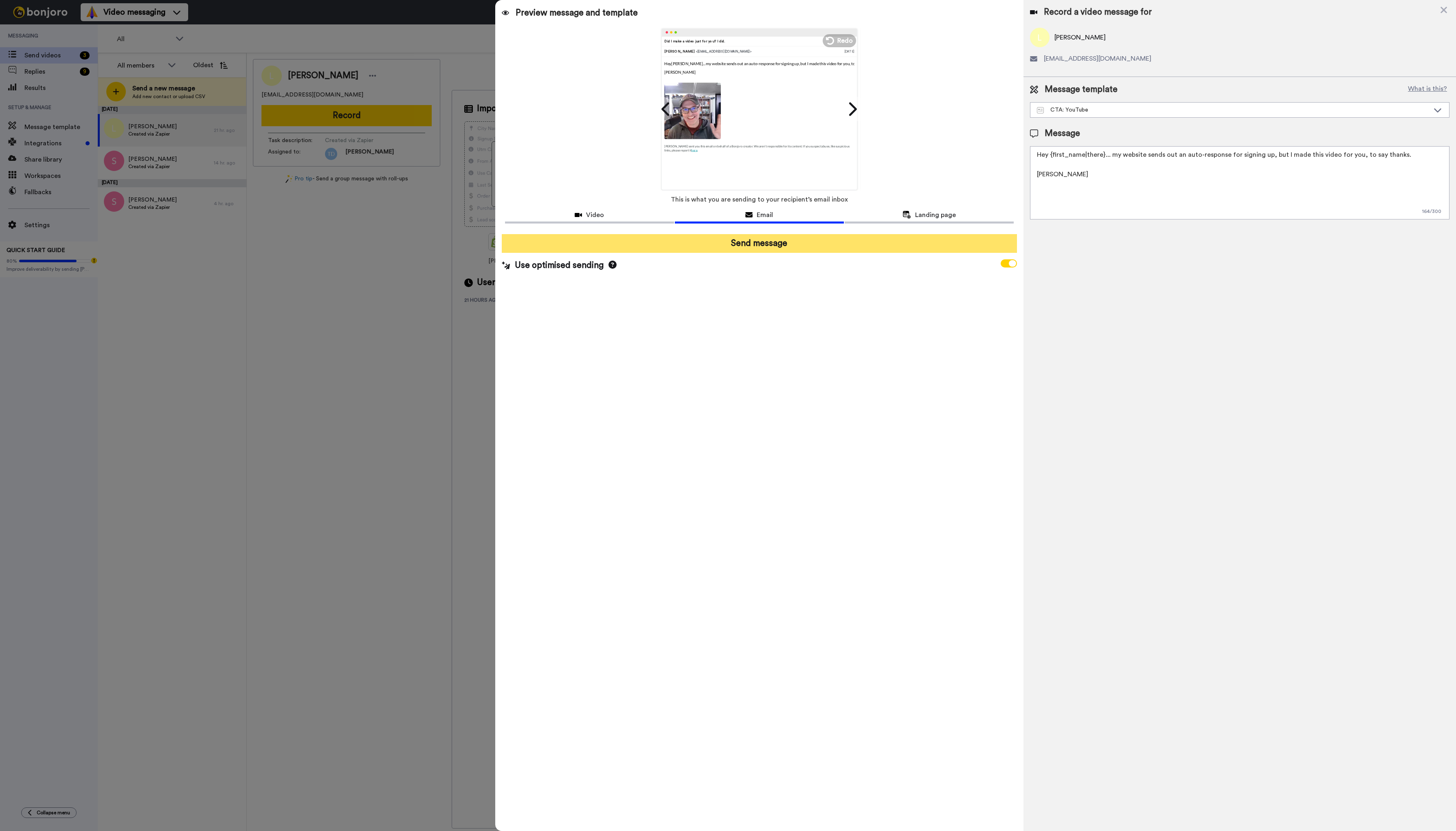
click at [757, 240] on button "Send message" at bounding box center [759, 244] width 515 height 19
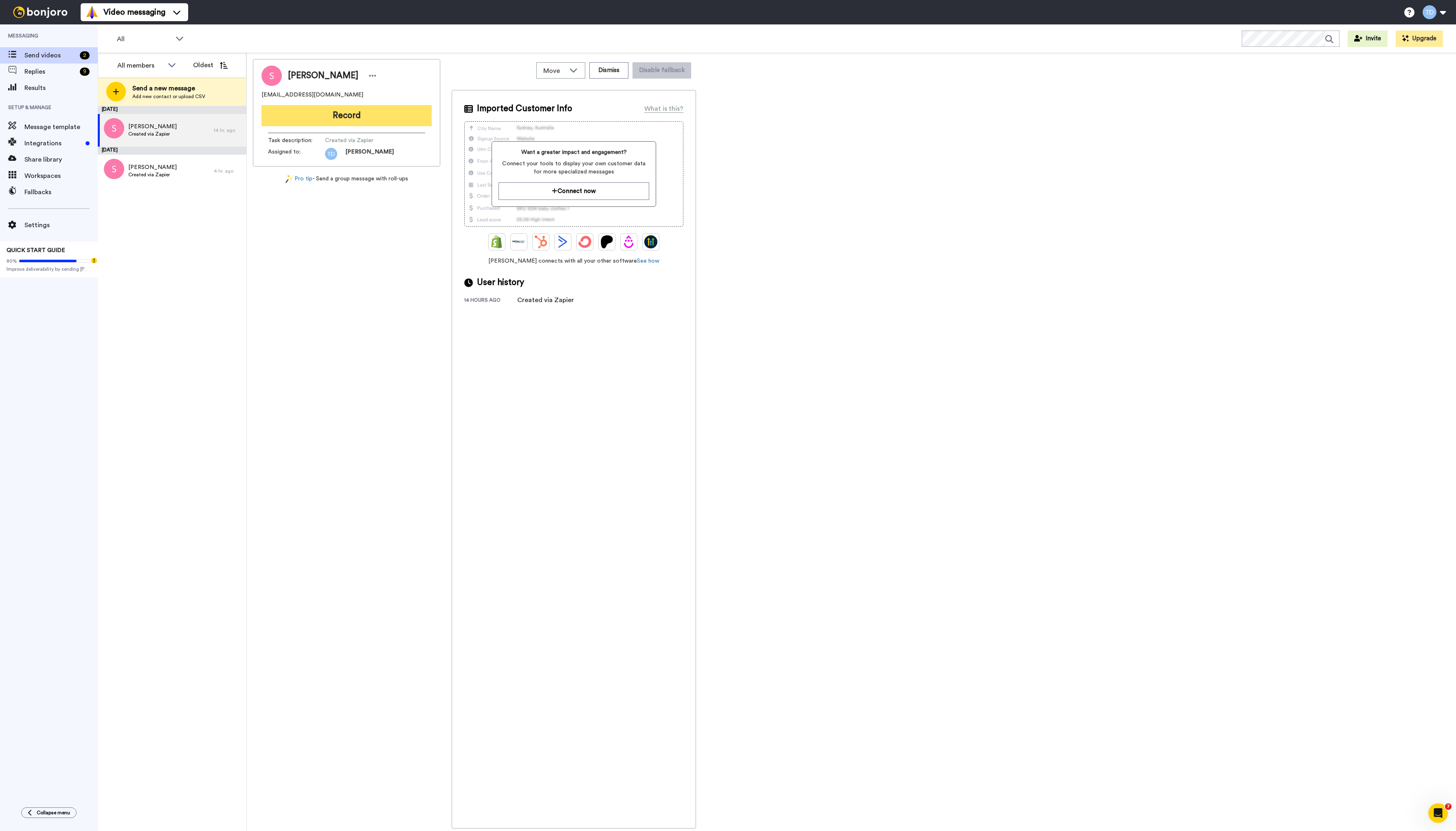
click at [355, 113] on button "Record" at bounding box center [346, 115] width 170 height 21
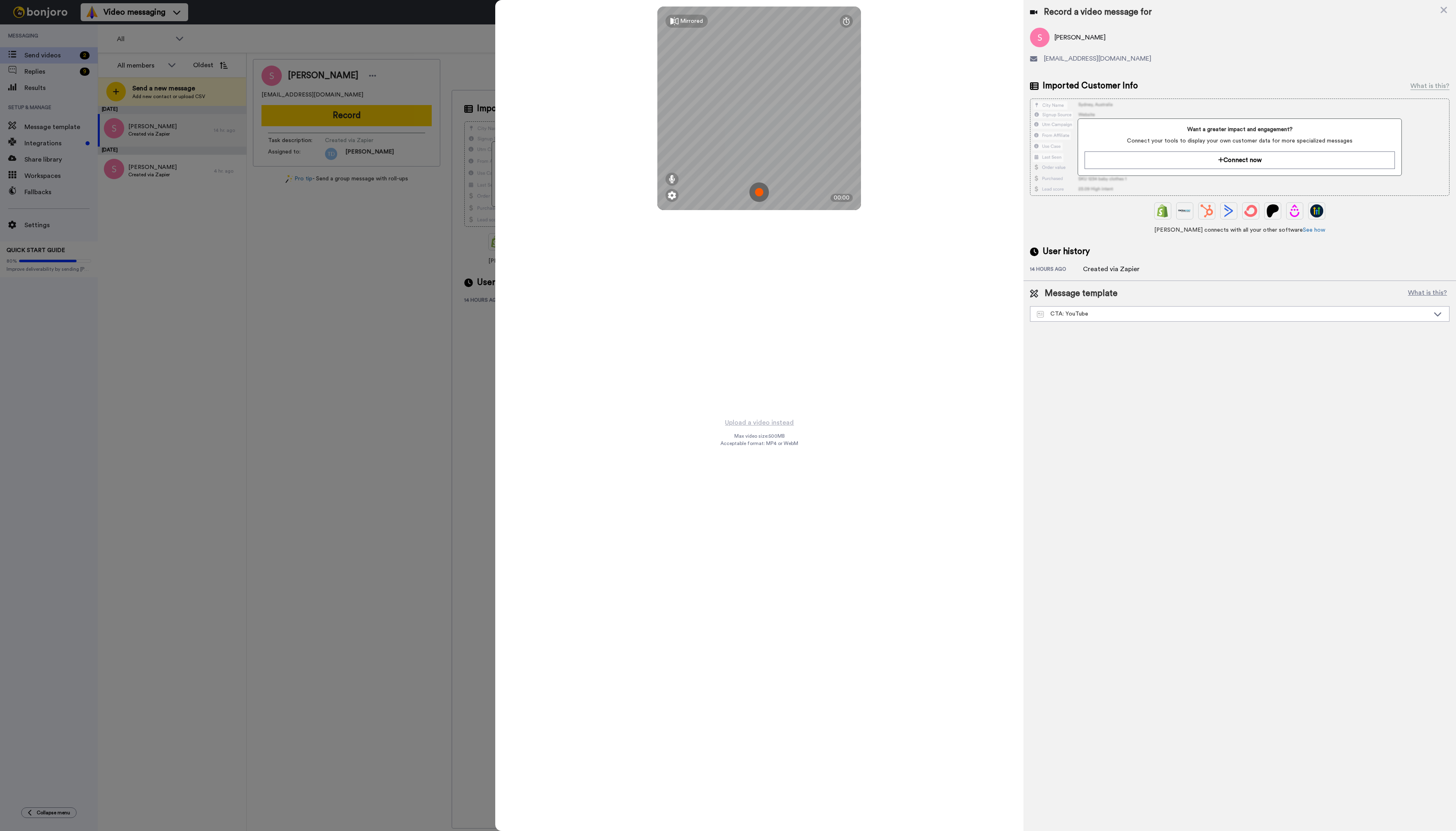
click at [759, 194] on img at bounding box center [759, 192] width 20 height 20
click at [762, 133] on button "Ok" at bounding box center [759, 136] width 21 height 17
click at [761, 193] on img at bounding box center [759, 192] width 20 height 20
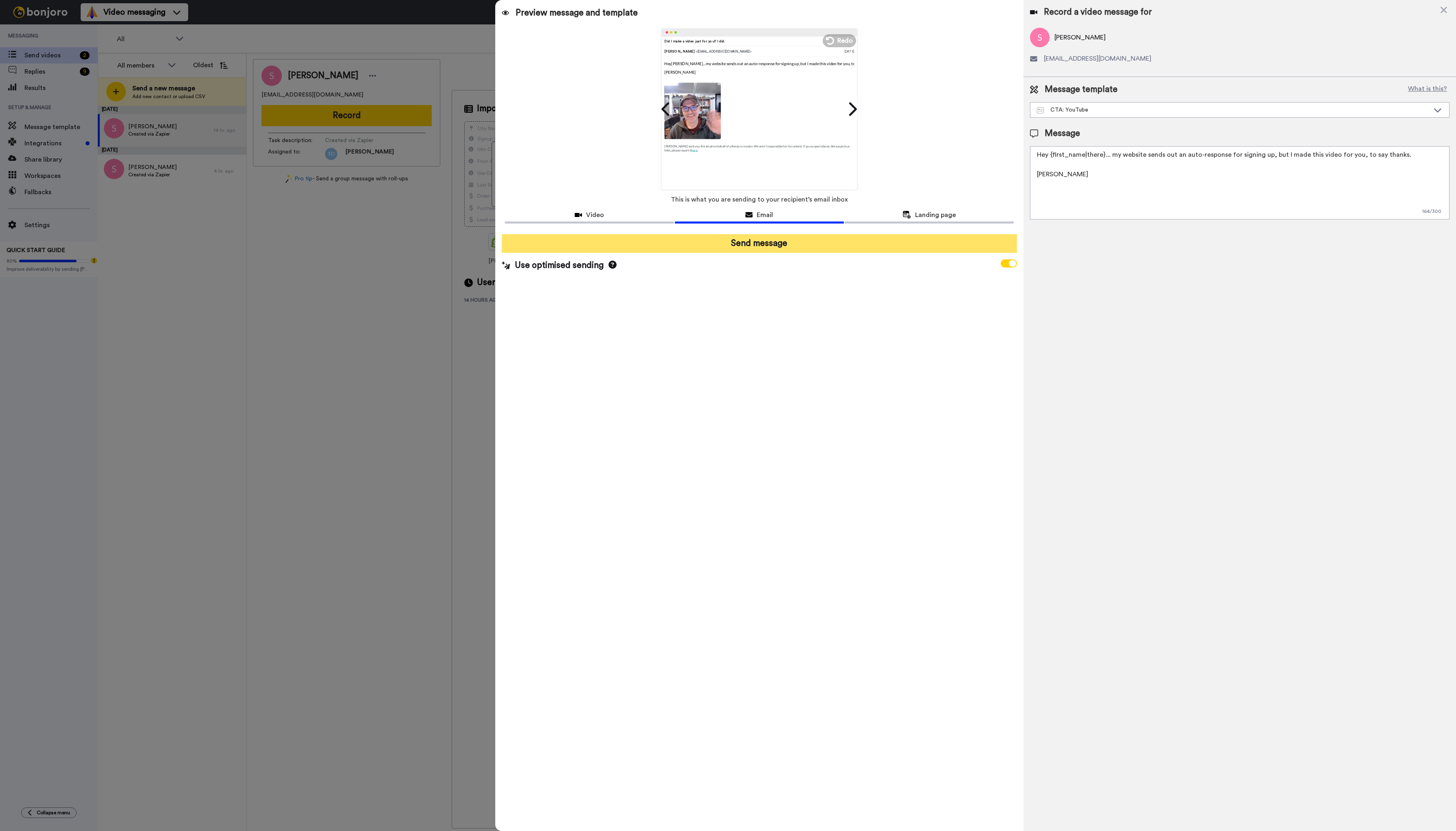
click at [762, 247] on button "Send message" at bounding box center [759, 244] width 515 height 19
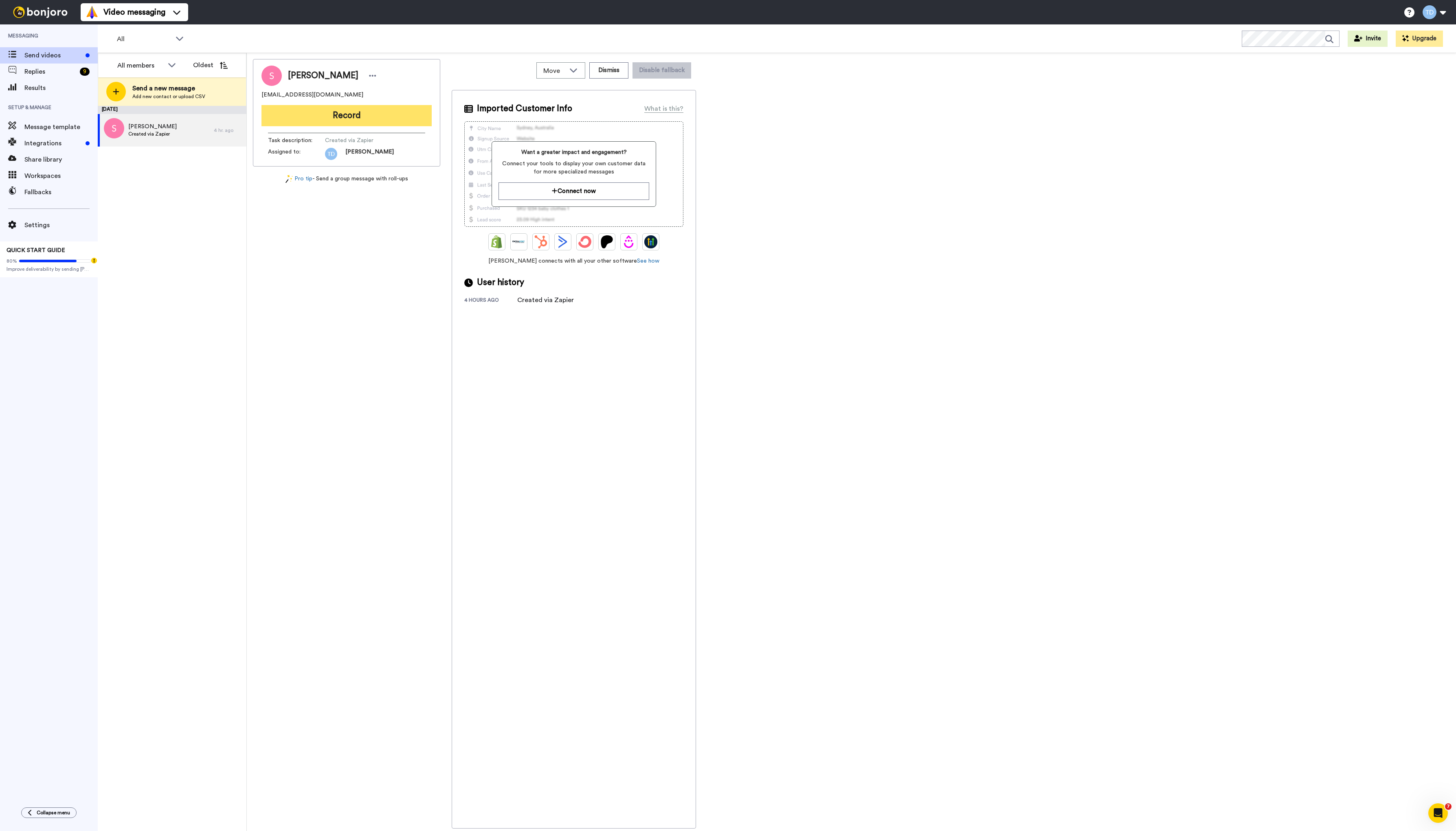
click at [345, 114] on button "Record" at bounding box center [346, 115] width 170 height 21
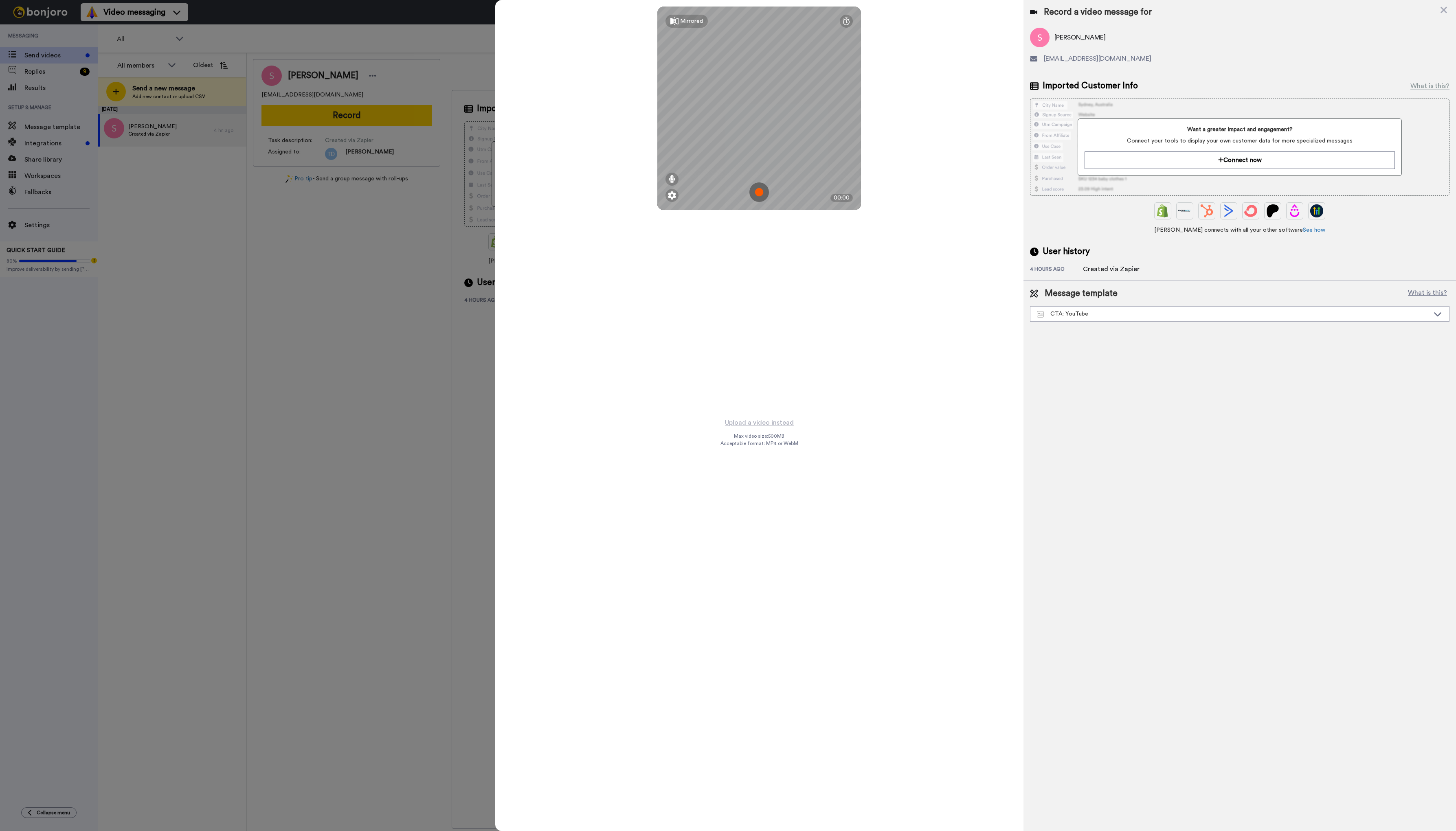
click at [761, 193] on img at bounding box center [759, 192] width 20 height 20
click at [759, 133] on button "Ok" at bounding box center [759, 136] width 21 height 17
click at [760, 190] on img at bounding box center [759, 192] width 20 height 20
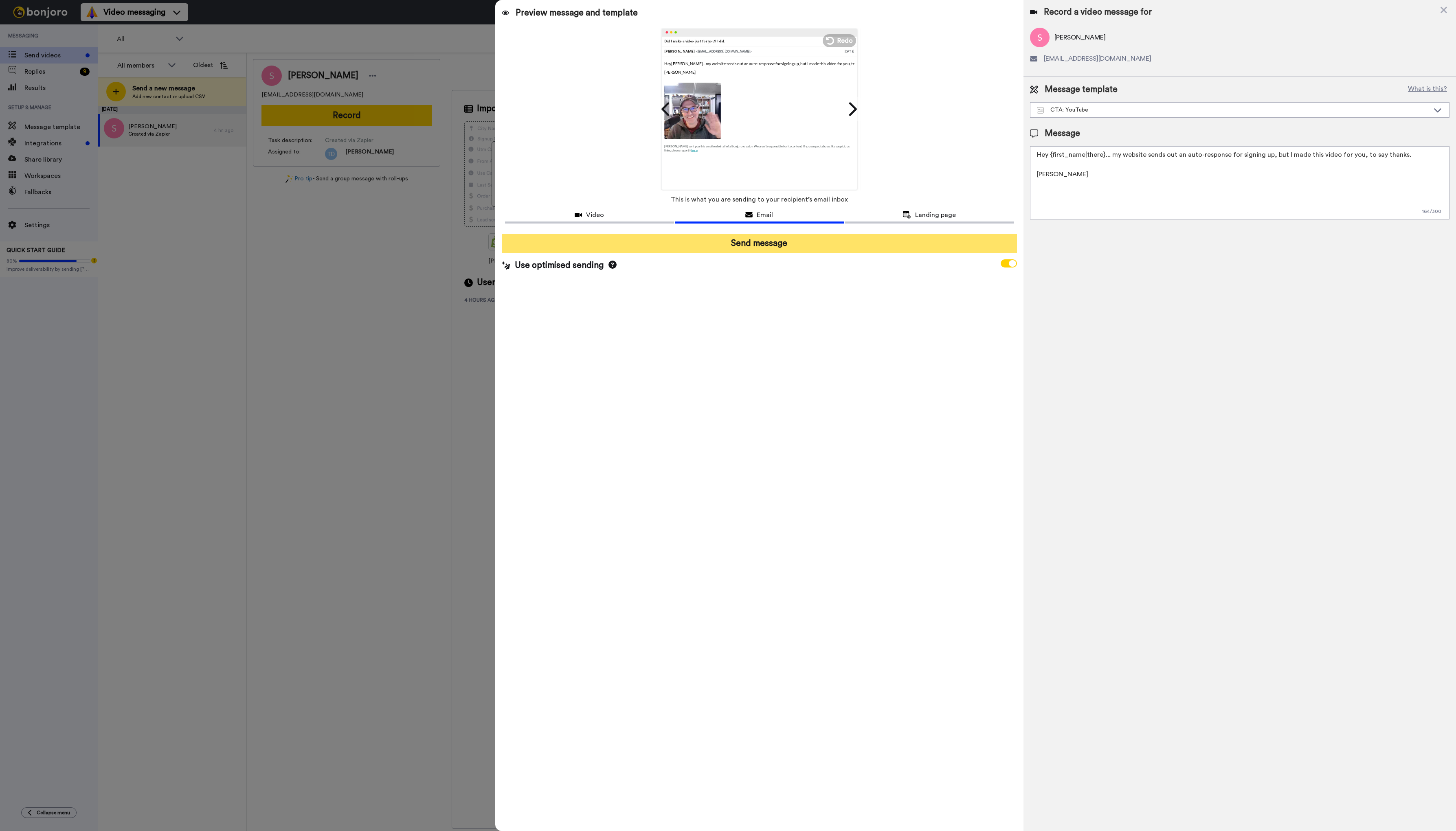
click at [783, 240] on button "Send message" at bounding box center [759, 244] width 515 height 19
